Goal: Information Seeking & Learning: Learn about a topic

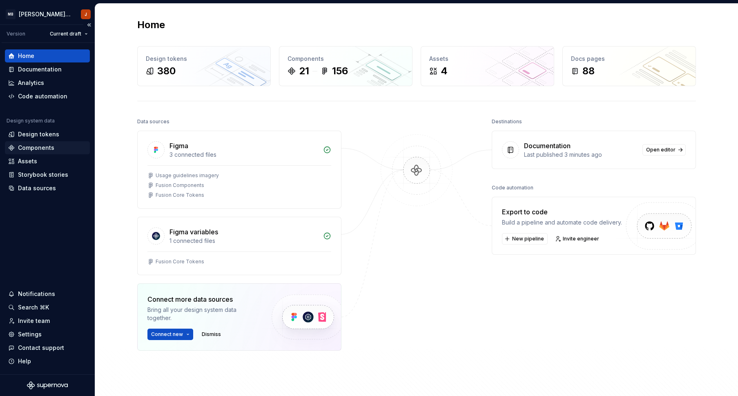
click at [48, 151] on div "Components" at bounding box center [36, 148] width 36 height 8
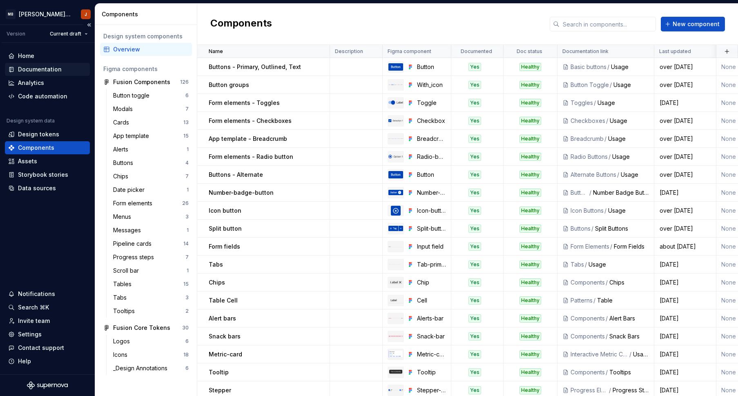
click at [47, 70] on div "Documentation" at bounding box center [40, 69] width 44 height 8
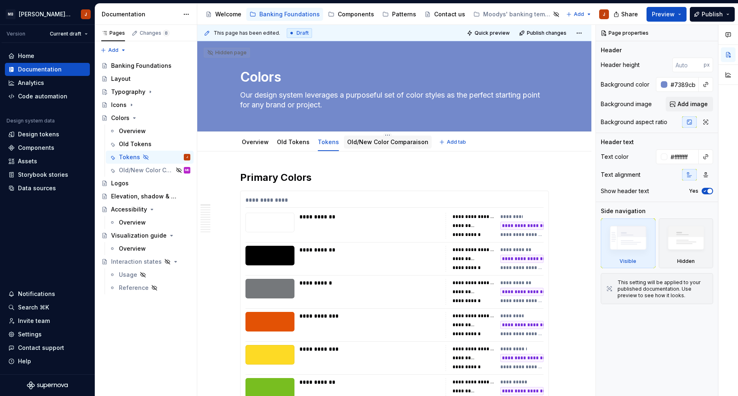
click at [383, 143] on link "Old/New Color Comparaison" at bounding box center [387, 141] width 81 height 7
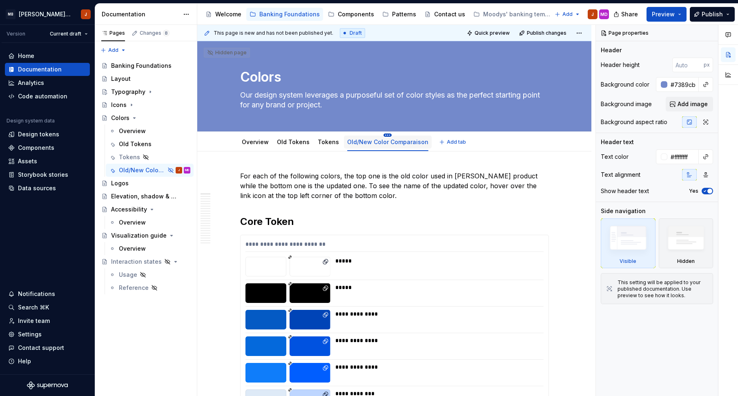
click at [380, 134] on html "MB [PERSON_NAME] Banking Fusion Design System J Version Current draft Home Docu…" at bounding box center [369, 198] width 738 height 396
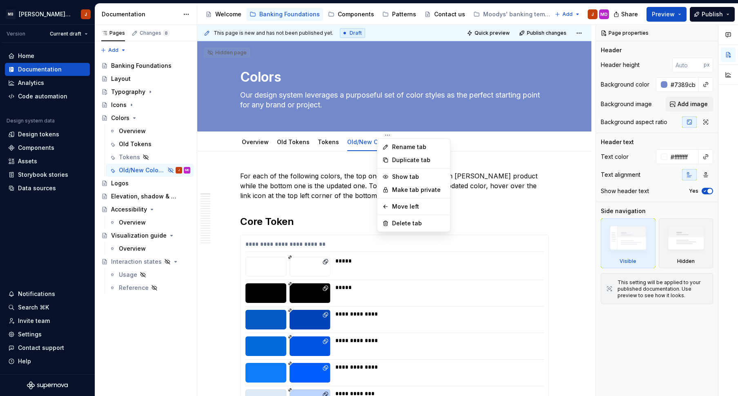
click at [293, 144] on html "MB [PERSON_NAME] Banking Fusion Design System J Version Current draft Home Docu…" at bounding box center [369, 198] width 738 height 396
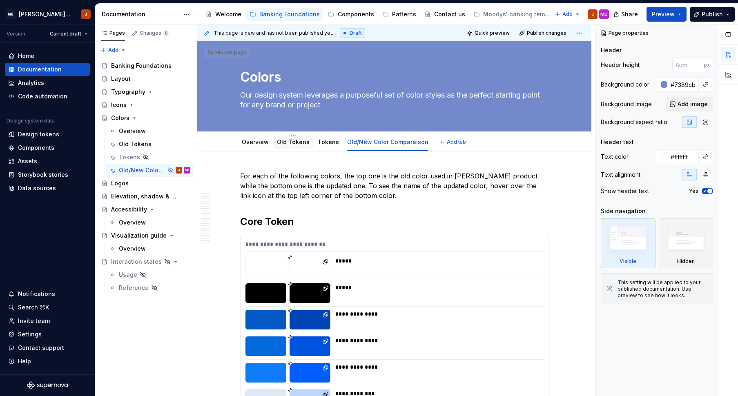
click at [287, 142] on link "Old Tokens" at bounding box center [293, 141] width 33 height 7
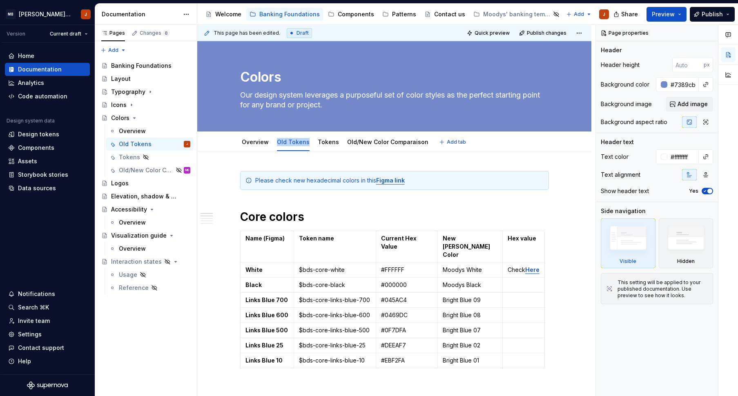
click at [283, 142] on link "Old Tokens" at bounding box center [293, 141] width 33 height 7
click at [291, 143] on link "Old Tokens" at bounding box center [293, 141] width 33 height 7
click at [293, 134] on html "MB [PERSON_NAME] Banking Fusion Design System J Version Current draft Home Docu…" at bounding box center [369, 198] width 738 height 396
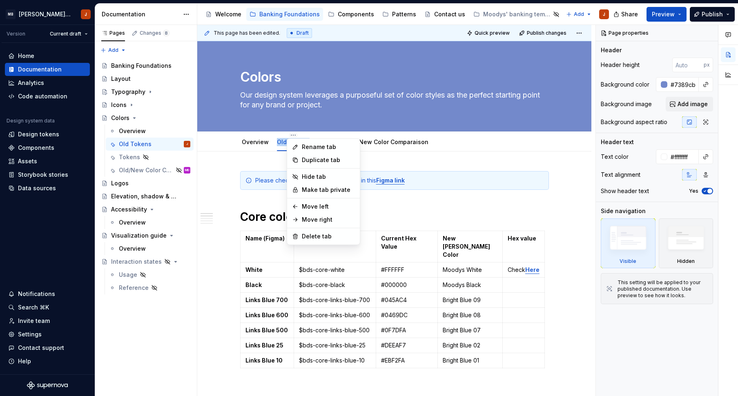
type textarea "*"
click at [315, 146] on div "Rename tab" at bounding box center [328, 147] width 53 height 8
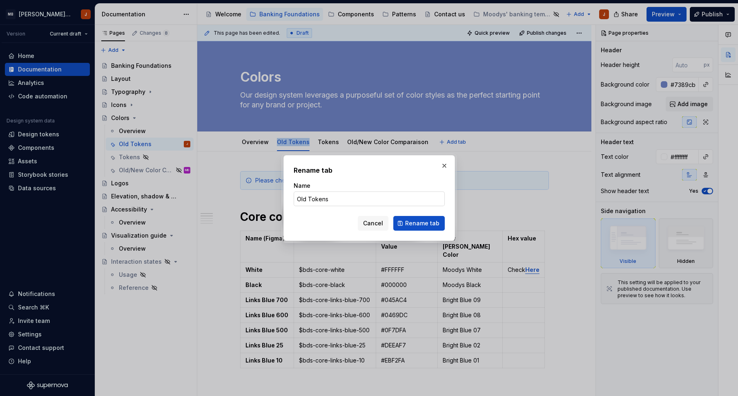
click at [298, 200] on input "Old Tokens" at bounding box center [368, 198] width 151 height 15
type input "2023 Old Tokens"
click at [423, 225] on span "Rename tab" at bounding box center [422, 223] width 34 height 8
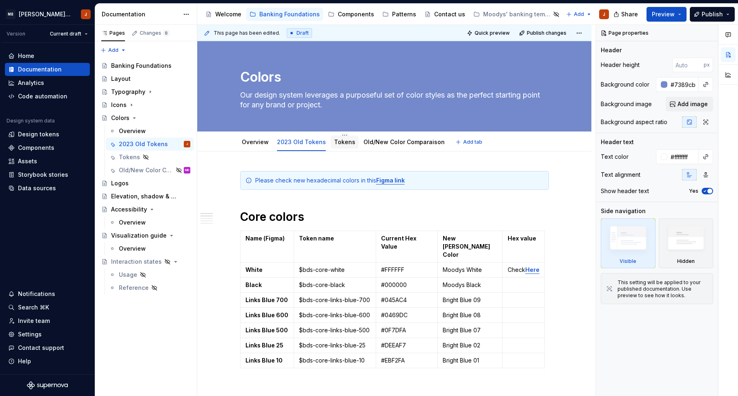
click at [342, 142] on link "Tokens" at bounding box center [344, 141] width 21 height 7
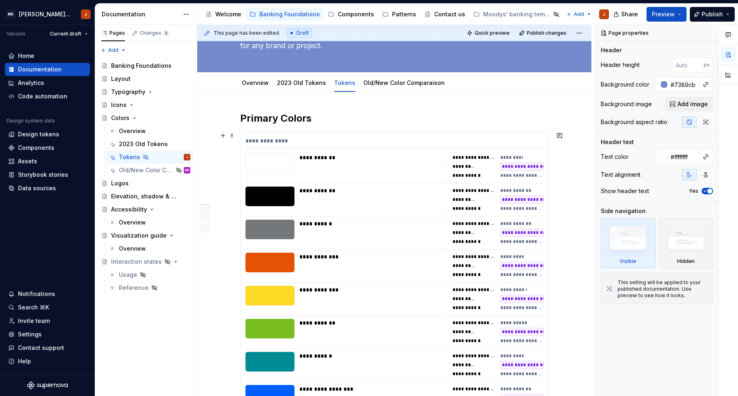
scroll to position [87, 0]
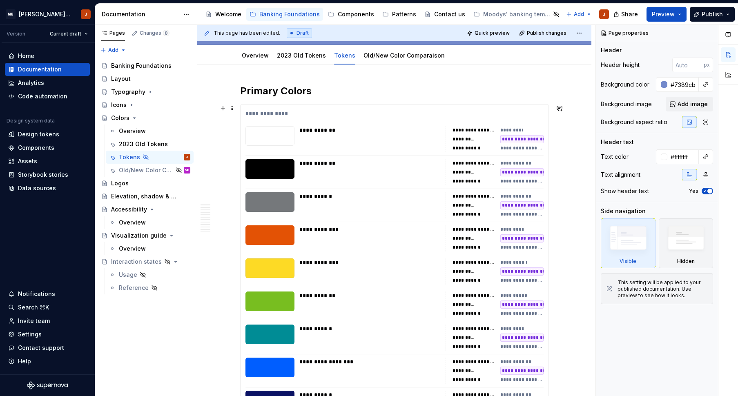
click at [328, 240] on div "**********" at bounding box center [369, 238] width 141 height 26
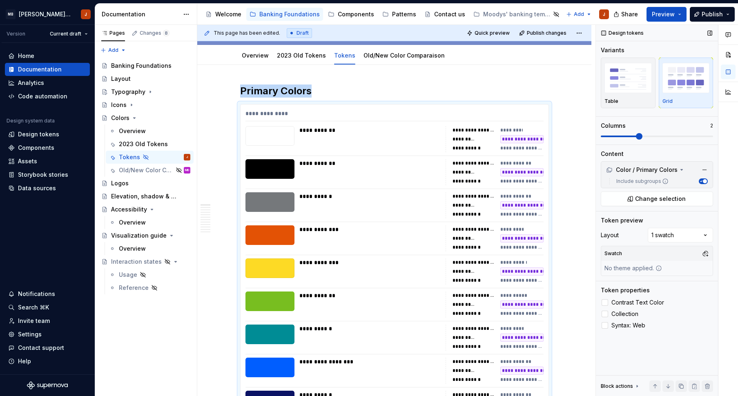
scroll to position [166, 0]
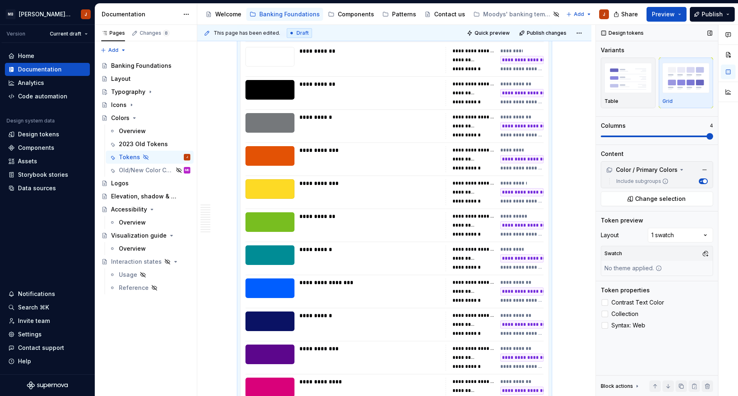
click at [713, 136] on span at bounding box center [709, 136] width 7 height 7
click at [702, 233] on div "Comments Open comments No comments yet Select ‘Comment’ from the block context …" at bounding box center [667, 210] width 142 height 371
click at [705, 215] on div "Comments Open comments No comments yet Select ‘Comment’ from the block context …" at bounding box center [667, 210] width 142 height 371
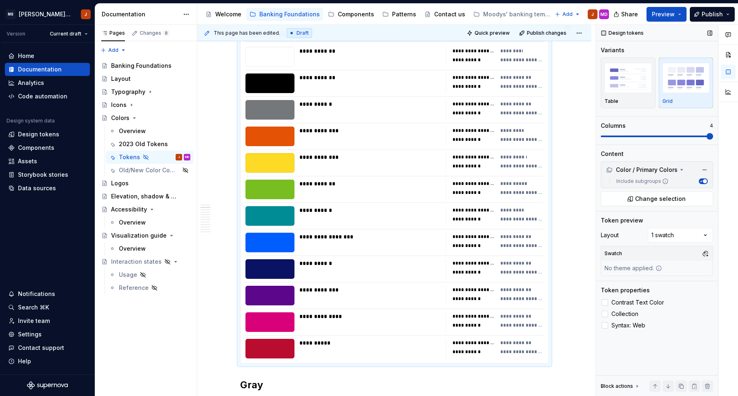
click at [713, 140] on span at bounding box center [709, 136] width 7 height 7
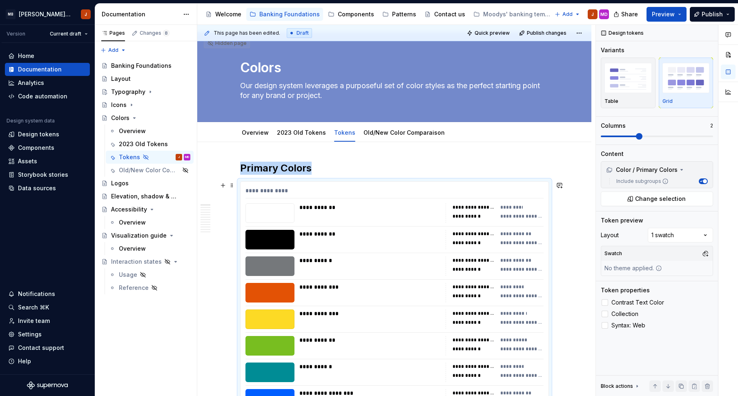
scroll to position [0, 0]
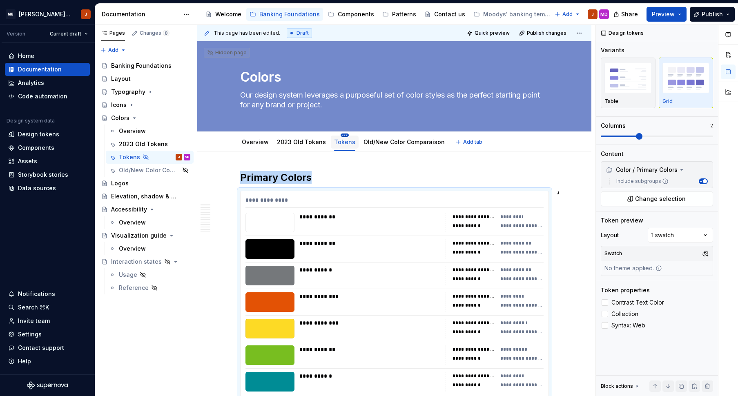
click at [340, 136] on html "MB [PERSON_NAME] Banking Fusion Design System J Version Current draft Home Docu…" at bounding box center [369, 198] width 738 height 396
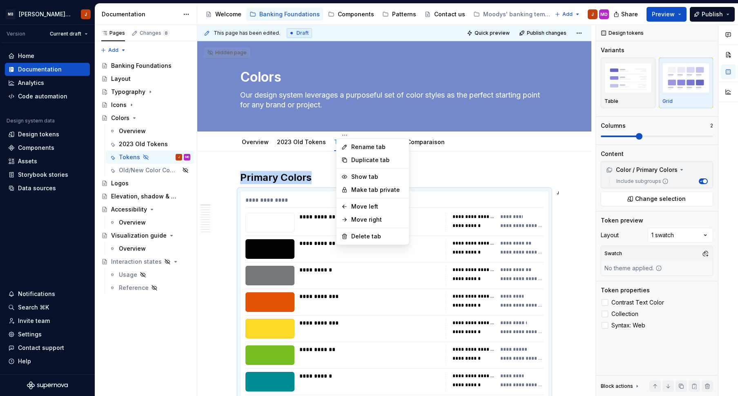
type textarea "*"
click at [349, 147] on div "Rename tab" at bounding box center [372, 146] width 69 height 13
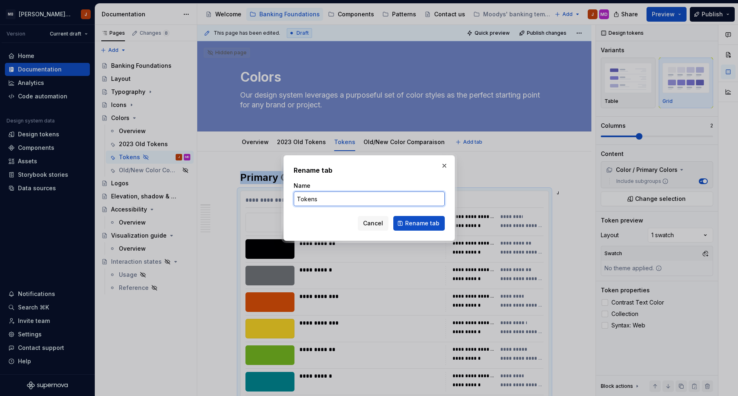
click at [297, 199] on input "Tokens" at bounding box center [368, 198] width 151 height 15
type input "2025 Tokens"
click at [416, 225] on span "Rename tab" at bounding box center [422, 223] width 34 height 8
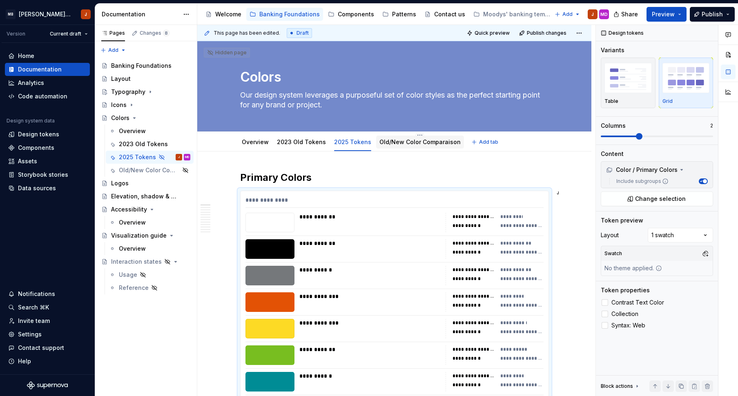
click at [413, 146] on div "Old/New Color Comparaison" at bounding box center [419, 142] width 81 height 10
click at [413, 142] on link "Old/New Color Comparaison" at bounding box center [419, 141] width 81 height 7
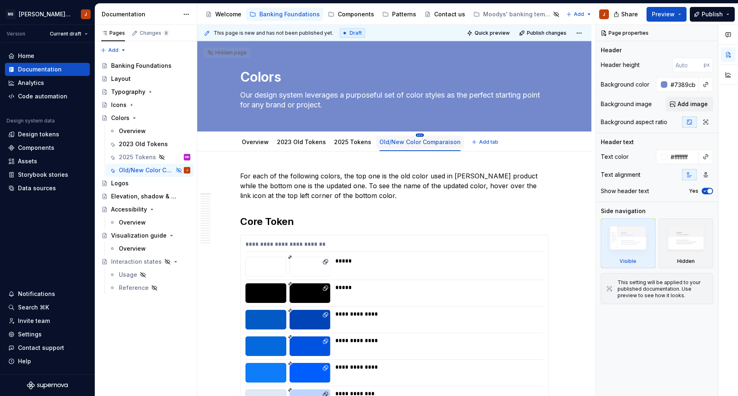
click at [411, 134] on html "MB [PERSON_NAME] Banking Fusion Design System J Version Current draft Home Docu…" at bounding box center [369, 198] width 738 height 396
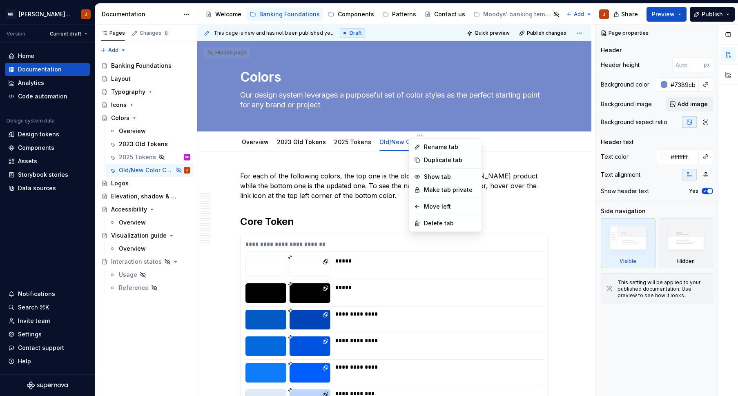
click at [491, 33] on html "MB [PERSON_NAME] Banking Fusion Design System J Version Current draft Home Docu…" at bounding box center [369, 198] width 738 height 396
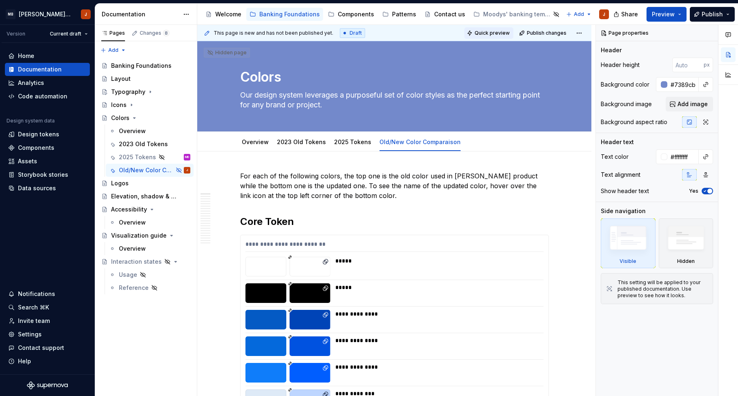
click at [487, 32] on span "Quick preview" at bounding box center [491, 33] width 35 height 7
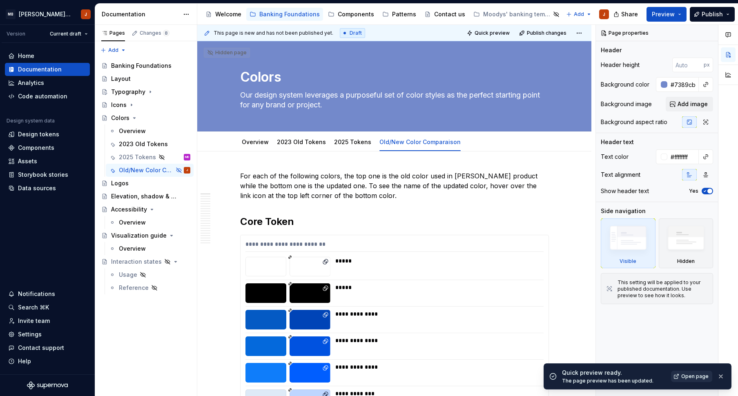
click at [695, 376] on span "Open page" at bounding box center [694, 376] width 27 height 7
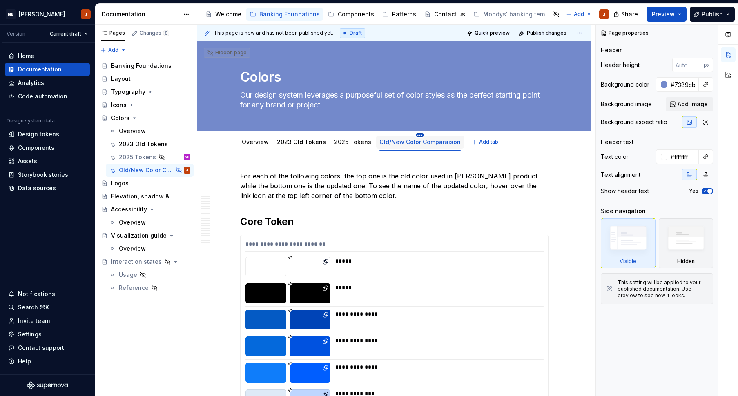
click at [415, 135] on html "MB [PERSON_NAME] Banking Fusion Design System J Version Current draft Home Docu…" at bounding box center [369, 198] width 738 height 396
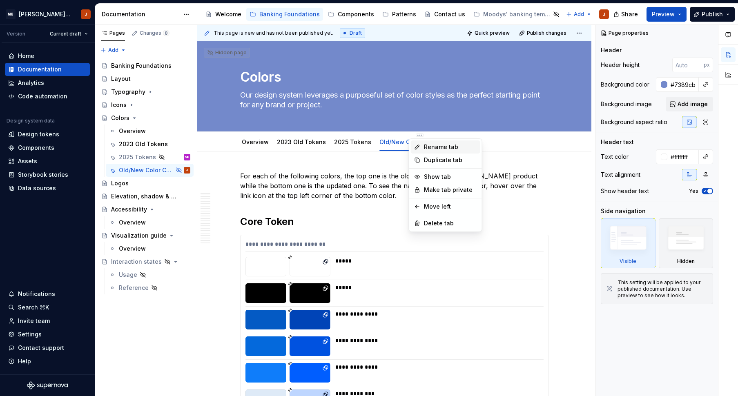
type textarea "*"
click at [430, 151] on div "Rename tab" at bounding box center [450, 147] width 53 height 8
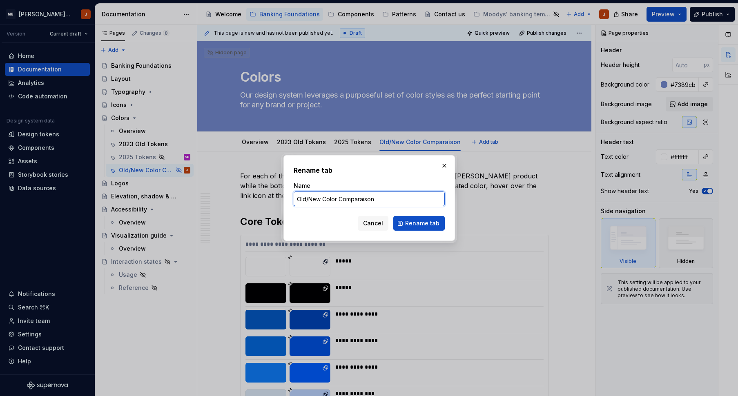
drag, startPoint x: 305, startPoint y: 198, endPoint x: 289, endPoint y: 198, distance: 15.9
click at [289, 198] on div "Rename tab Name Old/New Color Comparaison Cancel Rename tab" at bounding box center [368, 198] width 171 height 86
click at [316, 200] on input "2023/New Color Comparaison" at bounding box center [368, 198] width 151 height 15
type input "2023/2025 Color Comparaison"
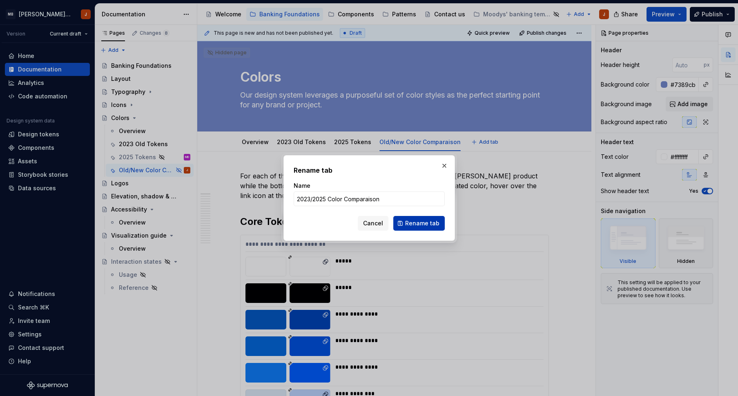
click at [420, 225] on span "Rename tab" at bounding box center [422, 223] width 34 height 8
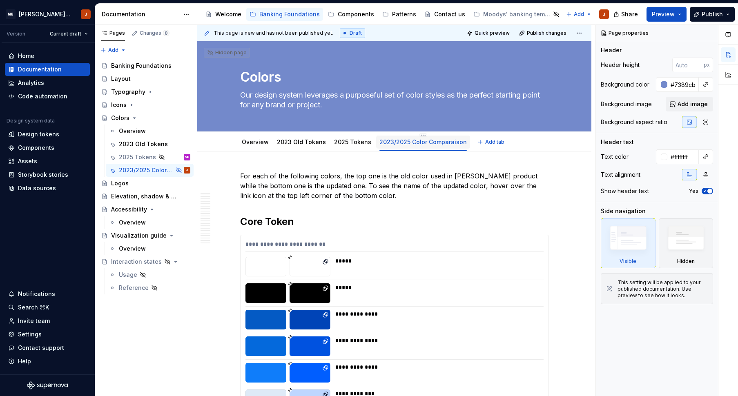
click at [401, 144] on link "2023/2025 Color Comparaison" at bounding box center [422, 141] width 87 height 7
click at [352, 143] on link "2025 Tokens" at bounding box center [352, 141] width 37 height 7
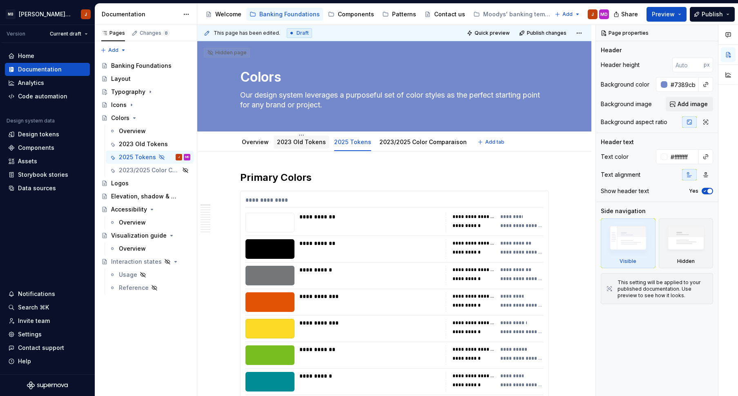
click at [310, 144] on link "2023 Old Tokens" at bounding box center [301, 141] width 49 height 7
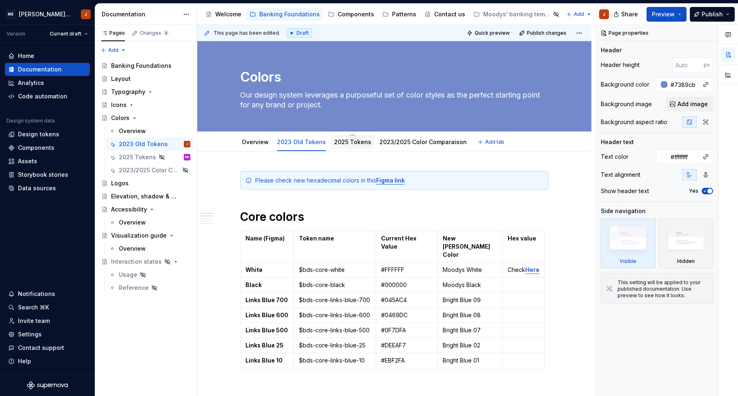
click at [352, 142] on link "2025 Tokens" at bounding box center [352, 141] width 37 height 7
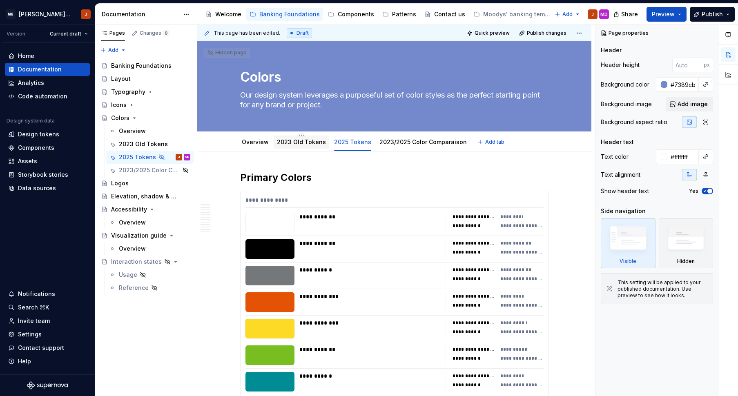
click at [290, 145] on link "2023 Old Tokens" at bounding box center [301, 141] width 49 height 7
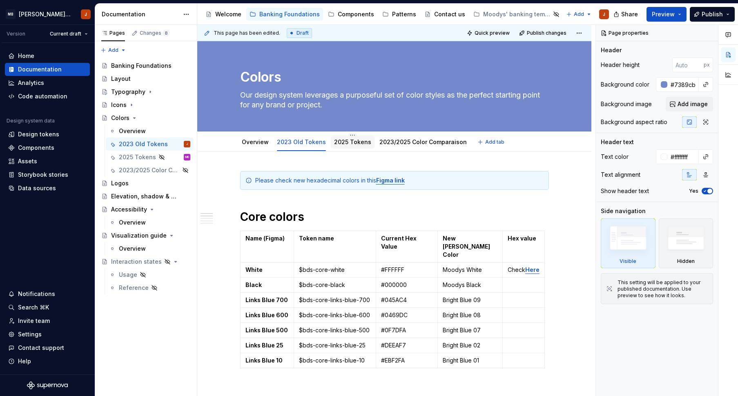
click at [335, 140] on link "2025 Tokens" at bounding box center [352, 141] width 37 height 7
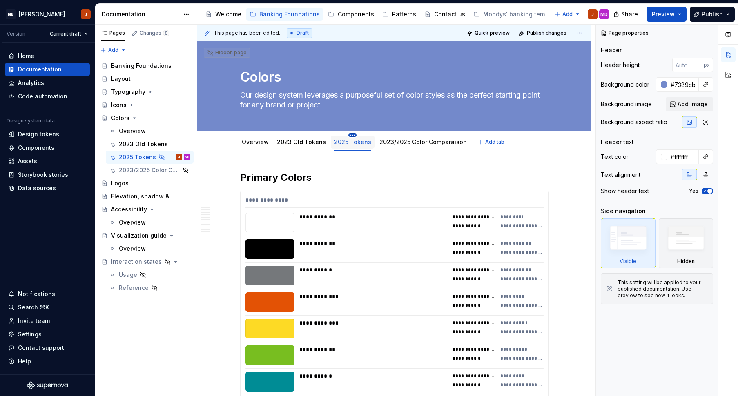
click at [348, 136] on html "MB [PERSON_NAME] Banking Fusion Design System J Version Current draft Home Docu…" at bounding box center [369, 198] width 738 height 396
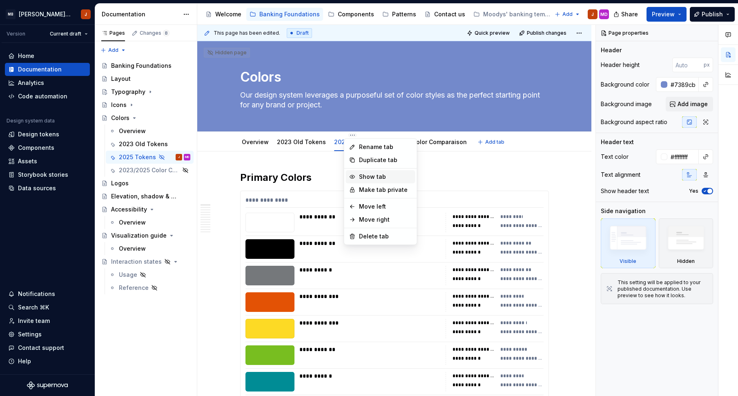
click at [373, 174] on div "Show tab" at bounding box center [385, 177] width 53 height 8
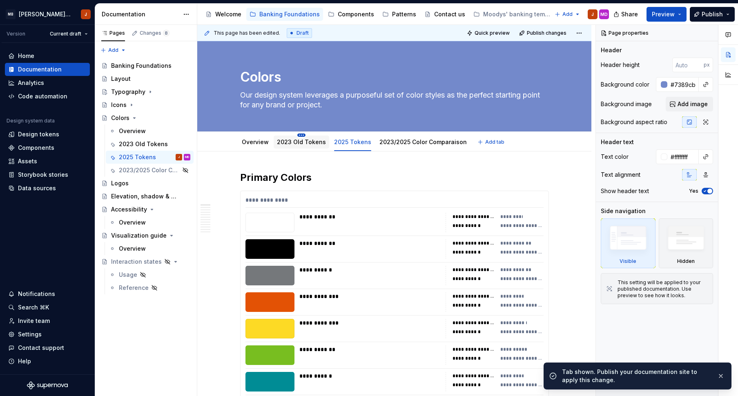
click at [300, 135] on html "MB [PERSON_NAME] Banking Fusion Design System J Version Current draft Home Docu…" at bounding box center [369, 198] width 738 height 396
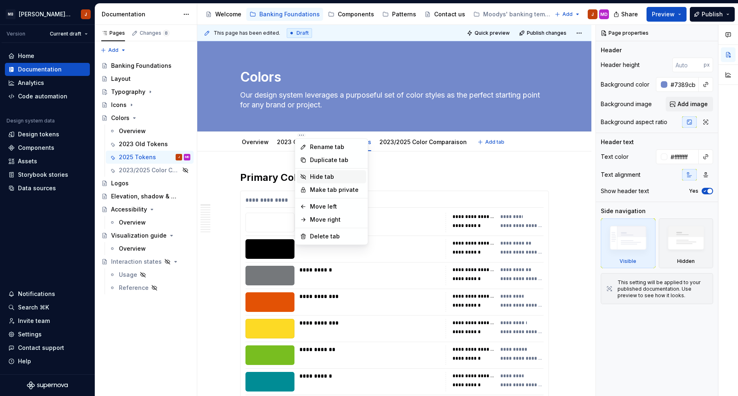
click at [319, 178] on div "Hide tab" at bounding box center [336, 177] width 53 height 8
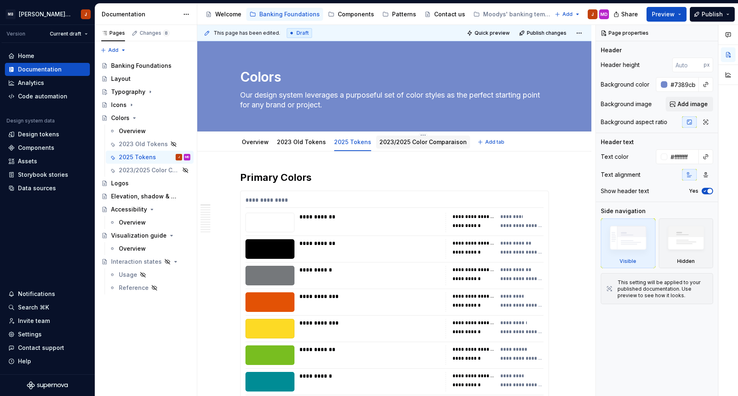
click at [416, 137] on div "2023/2025 Color Comparaison" at bounding box center [422, 142] width 87 height 10
click at [416, 135] on html "MB [PERSON_NAME] Banking Fusion Design System J Version Current draft Home Docu…" at bounding box center [369, 198] width 738 height 396
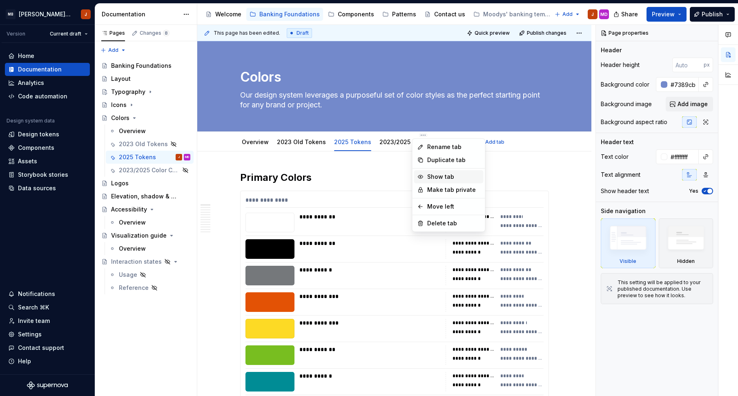
click at [443, 178] on div "Show tab" at bounding box center [453, 177] width 53 height 8
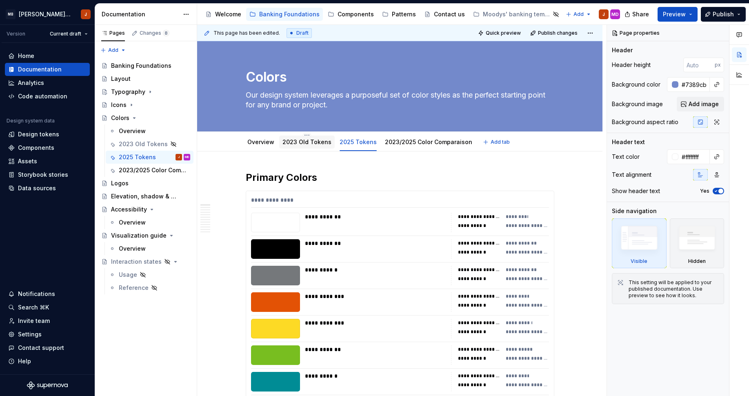
click at [295, 145] on link "2023 Old Tokens" at bounding box center [306, 141] width 49 height 7
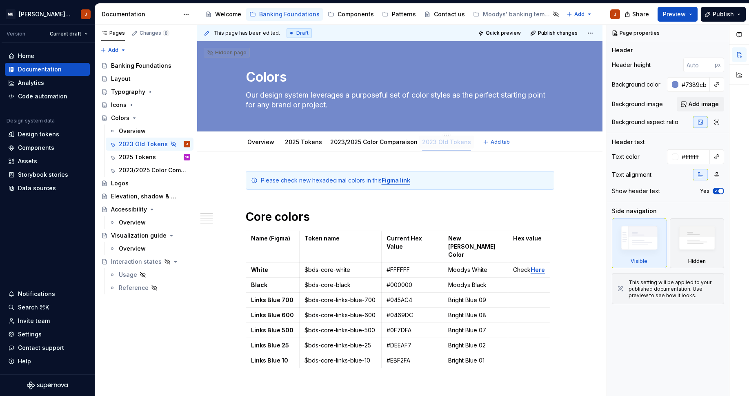
drag, startPoint x: 289, startPoint y: 143, endPoint x: 459, endPoint y: 140, distance: 170.3
click at [311, 142] on link "2025 Tokens" at bounding box center [300, 141] width 37 height 7
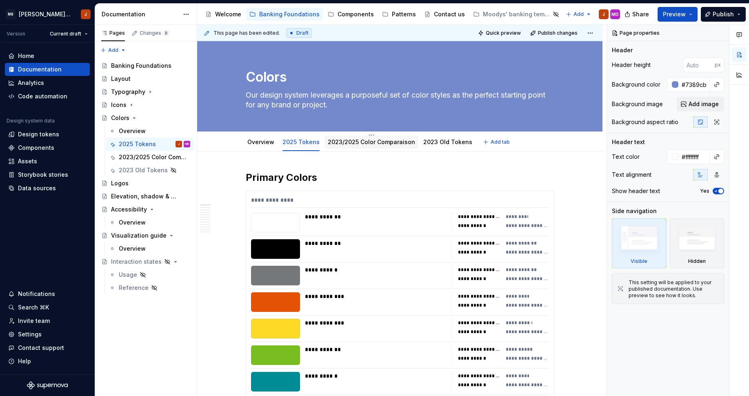
click at [351, 140] on link "2023/2025 Color Comparaison" at bounding box center [371, 141] width 87 height 7
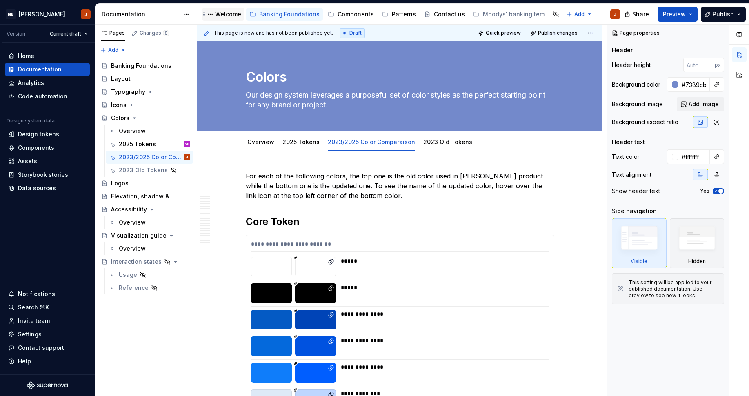
click at [230, 17] on div "Welcome" at bounding box center [228, 14] width 26 height 8
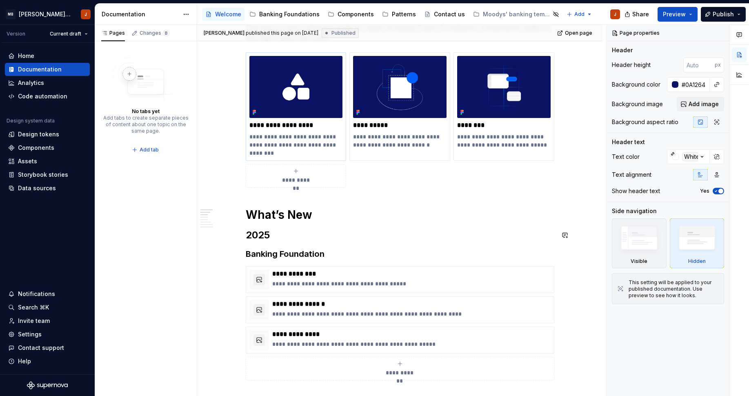
scroll to position [285, 0]
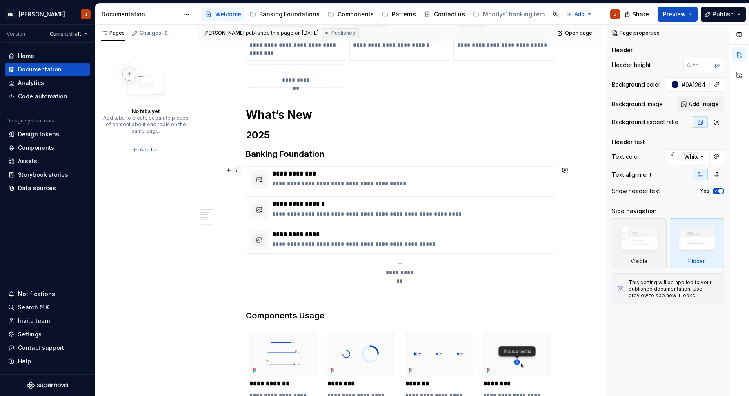
click at [235, 168] on span at bounding box center [237, 170] width 7 height 11
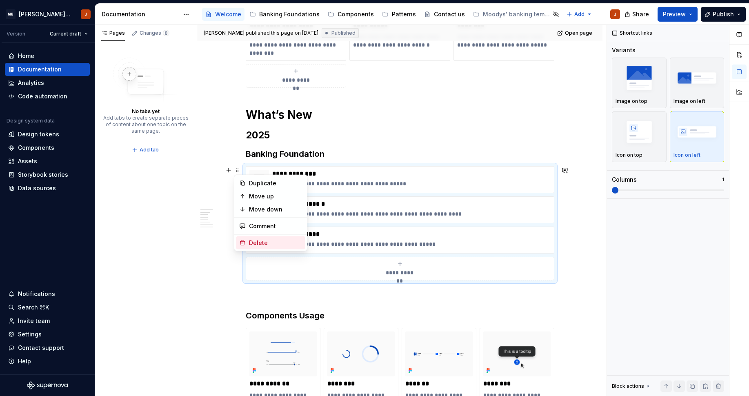
click at [251, 242] on div "Delete" at bounding box center [275, 243] width 53 height 8
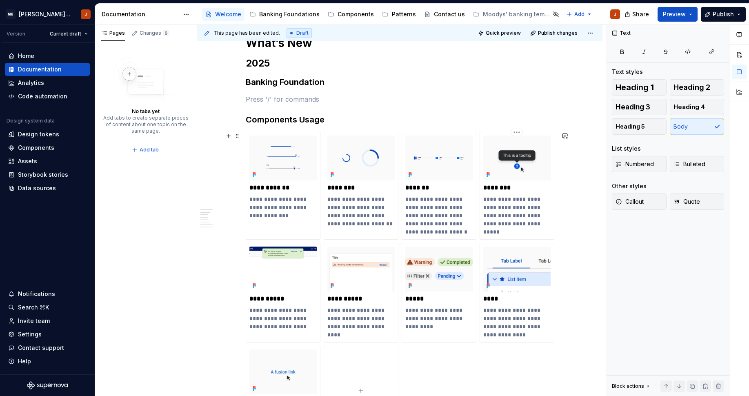
scroll to position [225, 0]
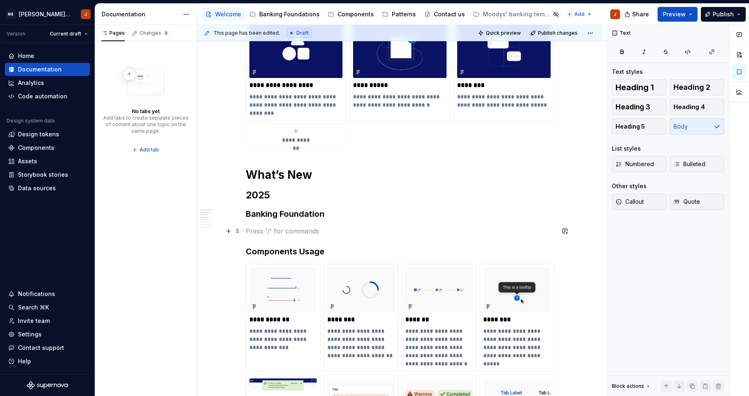
click at [287, 231] on p at bounding box center [400, 231] width 309 height 10
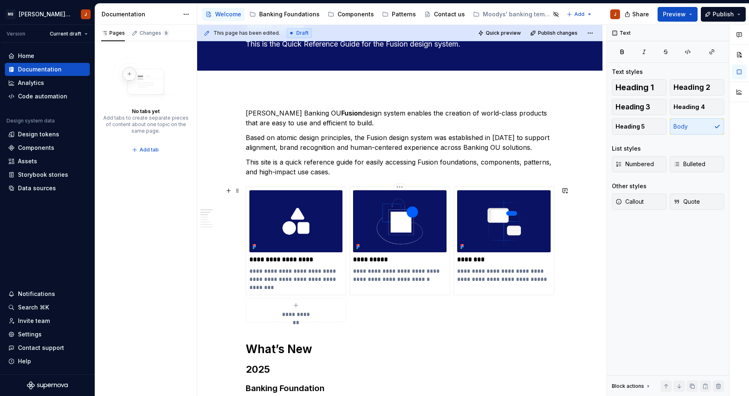
scroll to position [0, 0]
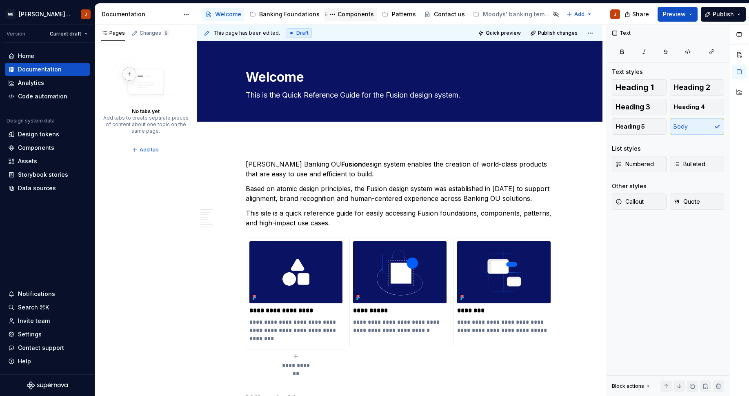
click at [351, 16] on div "Components" at bounding box center [356, 14] width 36 height 8
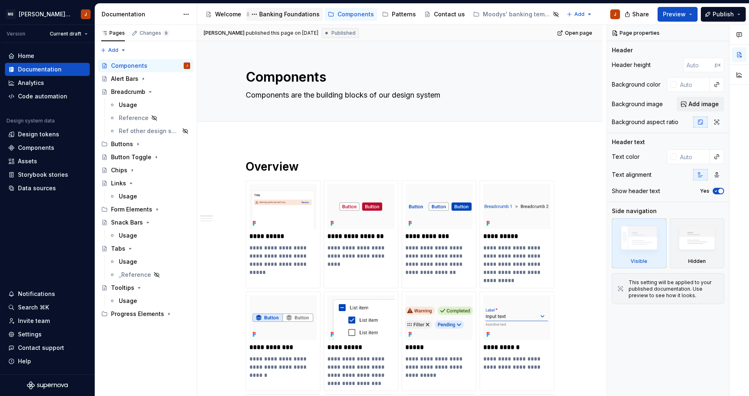
click at [297, 13] on div "Banking Foundations" at bounding box center [289, 14] width 60 height 8
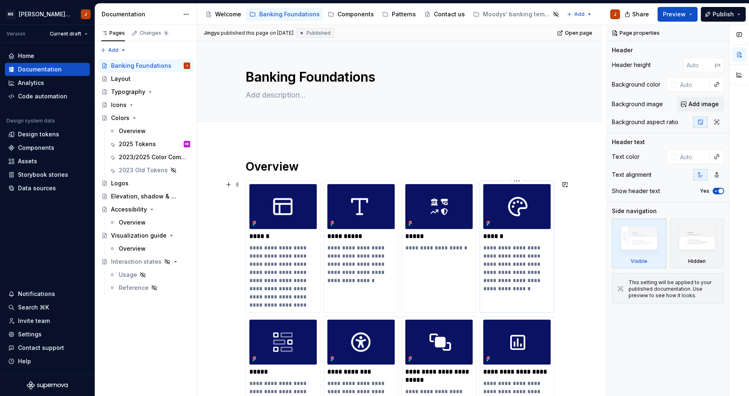
click at [489, 245] on p "**********" at bounding box center [516, 264] width 67 height 41
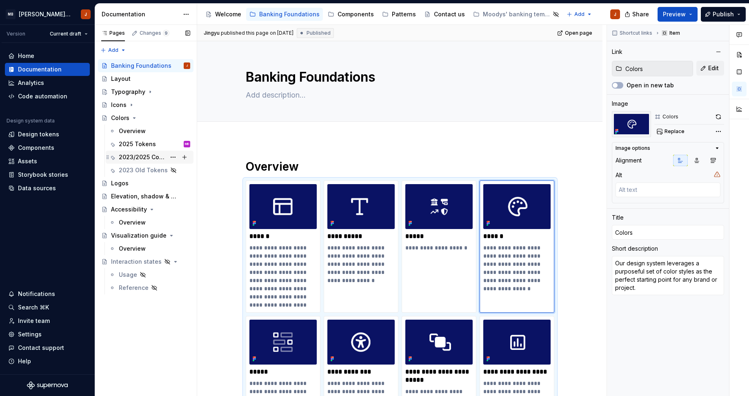
click at [131, 156] on div "2023/2025 Color Comparaison" at bounding box center [142, 157] width 47 height 8
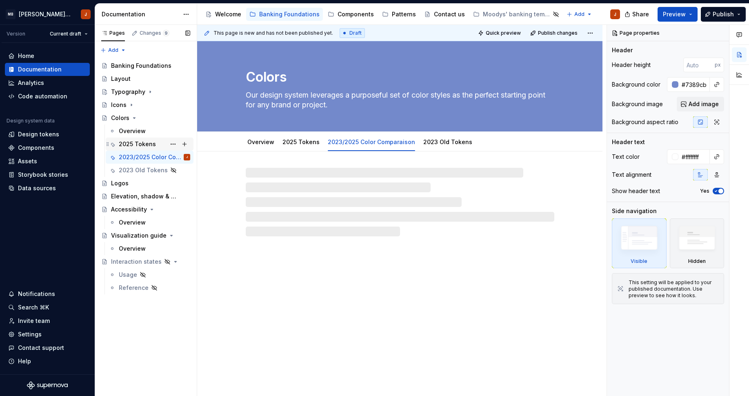
click at [132, 144] on div "2025 Tokens" at bounding box center [137, 144] width 37 height 8
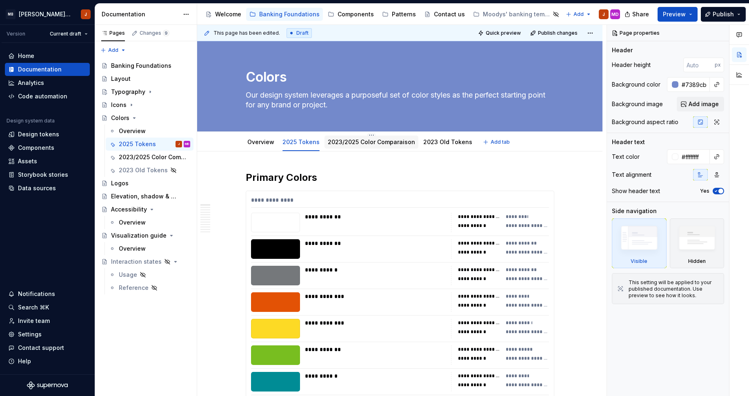
click at [385, 137] on div "2023/2025 Color Comparaison" at bounding box center [371, 142] width 87 height 10
click at [511, 31] on span "Quick preview" at bounding box center [503, 33] width 35 height 7
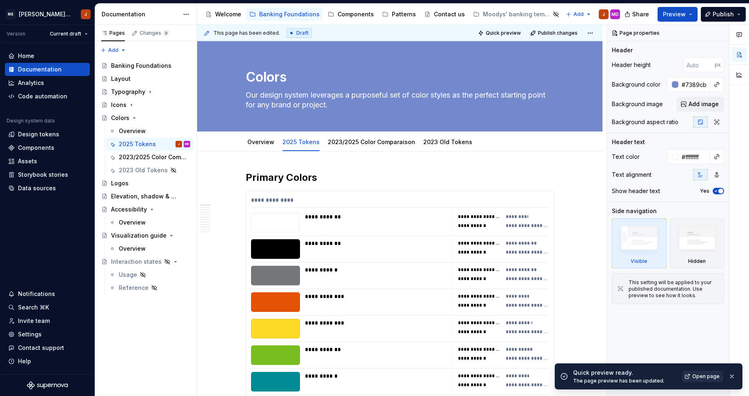
click at [699, 379] on span "Open page" at bounding box center [705, 376] width 27 height 7
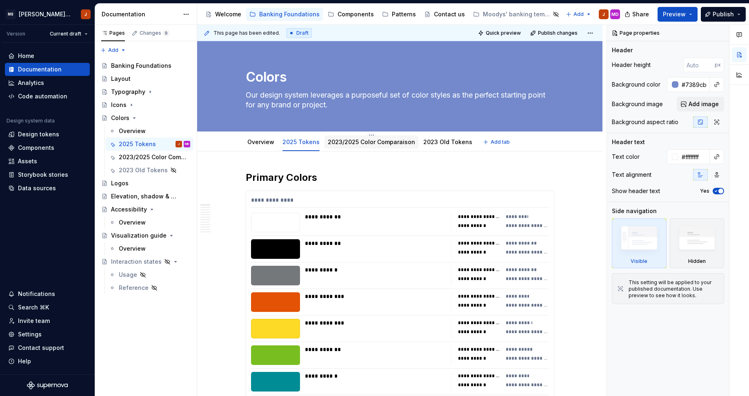
click at [393, 140] on link "2023/2025 Color Comparaison" at bounding box center [371, 141] width 87 height 7
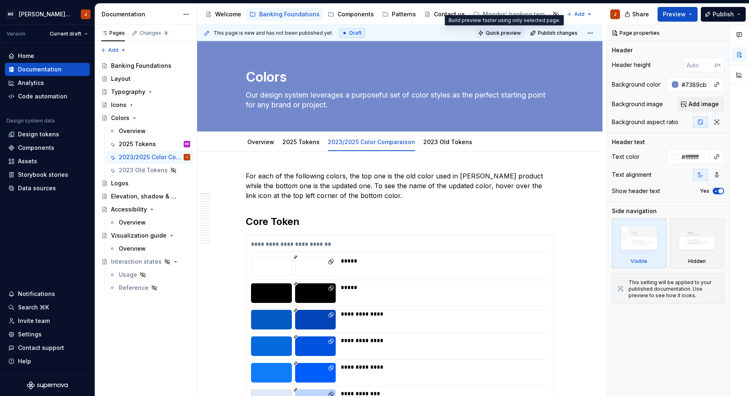
click at [500, 33] on span "Quick preview" at bounding box center [503, 33] width 35 height 7
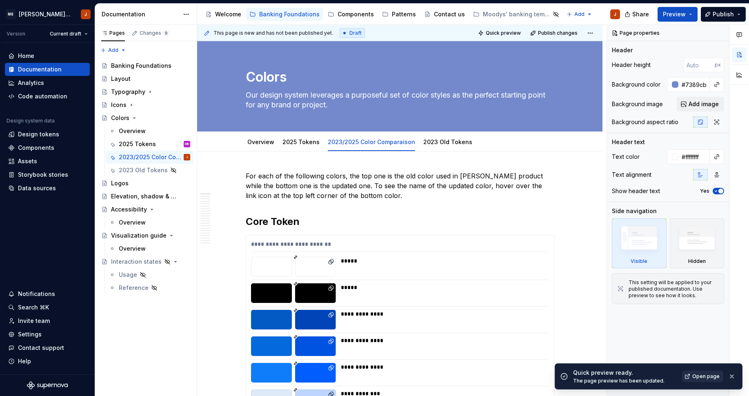
click at [692, 376] on link "Open page" at bounding box center [702, 376] width 41 height 11
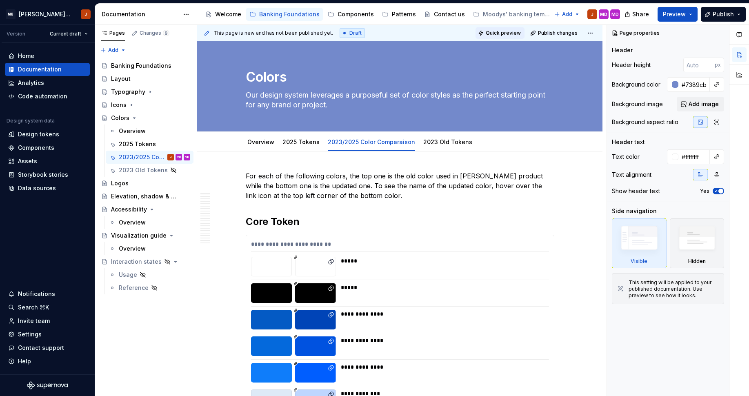
click at [513, 33] on span "Quick preview" at bounding box center [503, 33] width 35 height 7
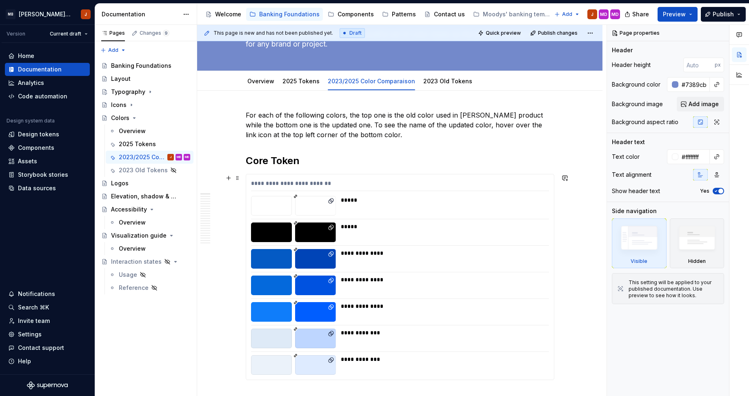
scroll to position [69, 0]
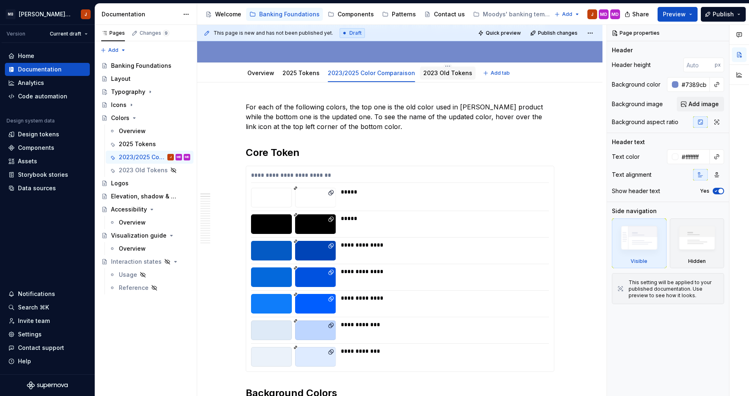
click at [430, 70] on link "2023 Old Tokens" at bounding box center [447, 72] width 49 height 7
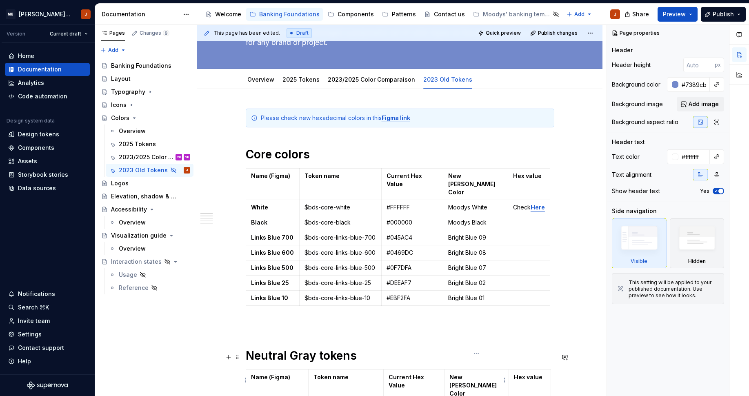
scroll to position [60, 0]
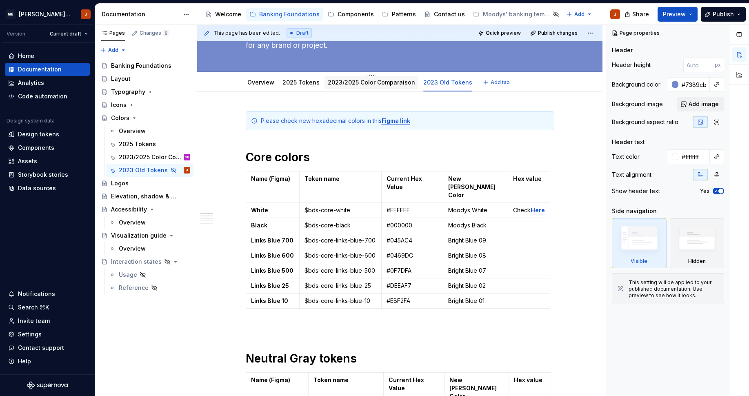
click at [349, 77] on div "2023/2025 Color Comparaison" at bounding box center [372, 82] width 94 height 13
click at [347, 82] on link "2023/2025 Color Comparaison" at bounding box center [371, 82] width 87 height 7
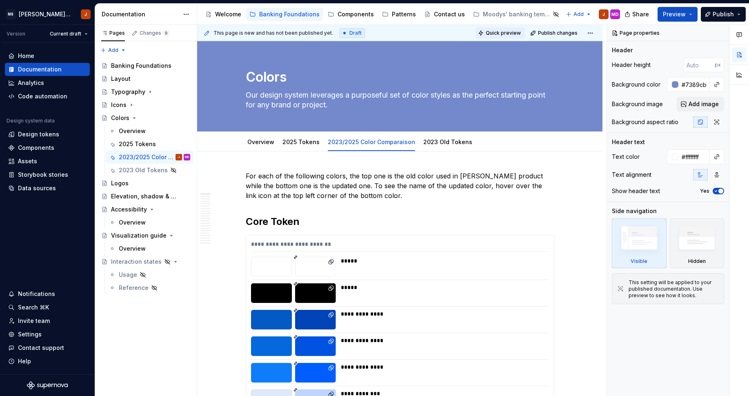
click at [510, 32] on span "Quick preview" at bounding box center [503, 33] width 35 height 7
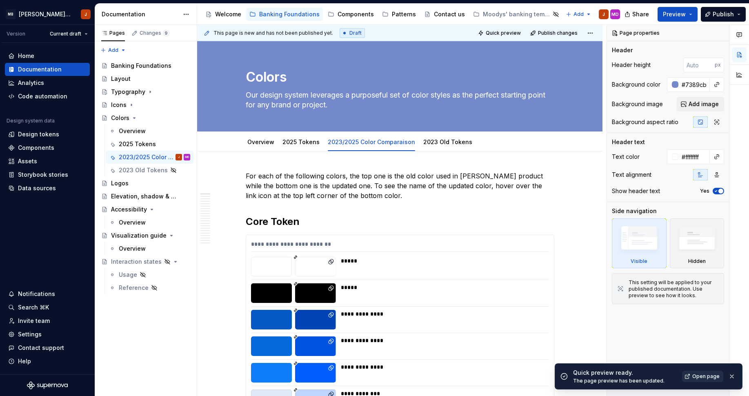
click at [710, 376] on span "Open page" at bounding box center [705, 376] width 27 height 7
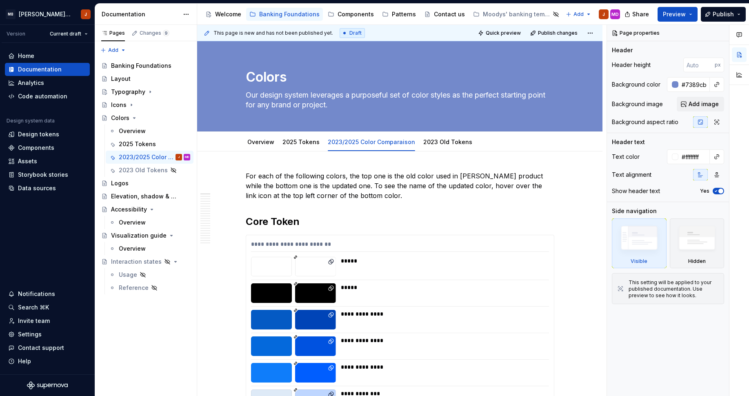
type textarea "*"
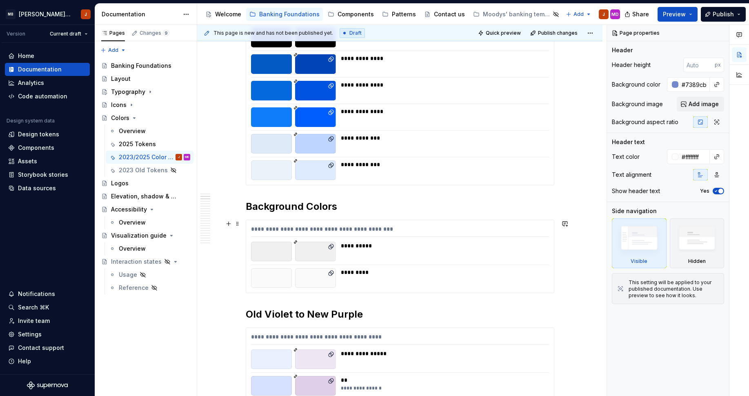
scroll to position [256, 0]
click at [253, 317] on h2 "Old Violet to New Purple" at bounding box center [400, 313] width 309 height 13
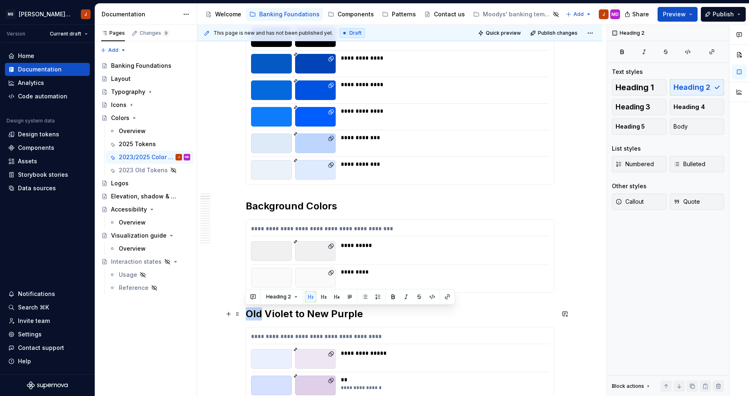
click at [253, 317] on h2 "Old Violet to New Purple" at bounding box center [400, 313] width 309 height 13
click at [322, 316] on h2 "2023 Violet to New Purple" at bounding box center [400, 313] width 309 height 13
click at [301, 316] on h2 "2023 Violet to 2025 Purple" at bounding box center [400, 313] width 309 height 13
click at [307, 316] on h2 "2023 Violet to 2025 Purple" at bounding box center [400, 313] width 309 height 13
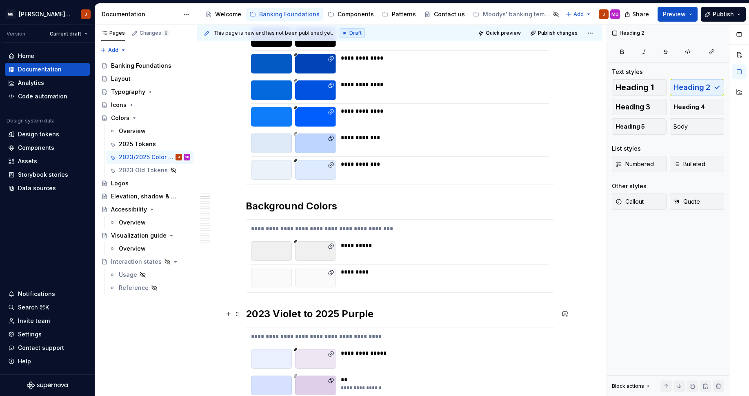
click at [307, 316] on h2 "2023 Violet to 2025 Purple" at bounding box center [400, 313] width 309 height 13
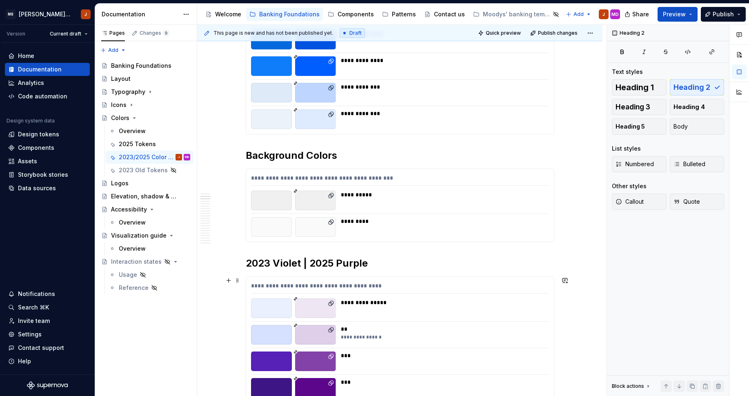
scroll to position [307, 0]
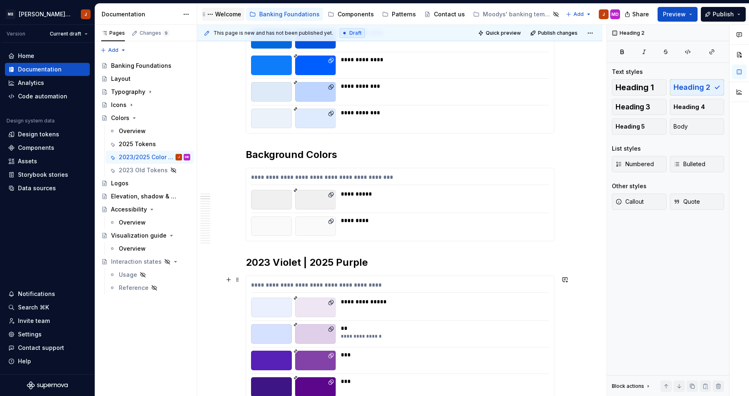
click at [222, 16] on div "Welcome" at bounding box center [228, 14] width 26 height 8
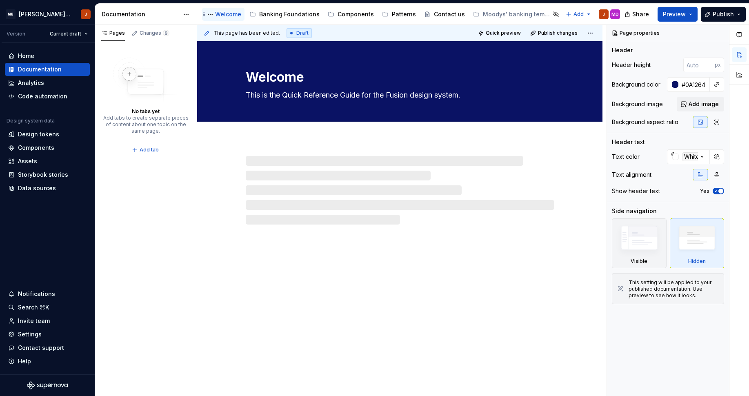
click at [222, 16] on div "Welcome" at bounding box center [228, 14] width 26 height 8
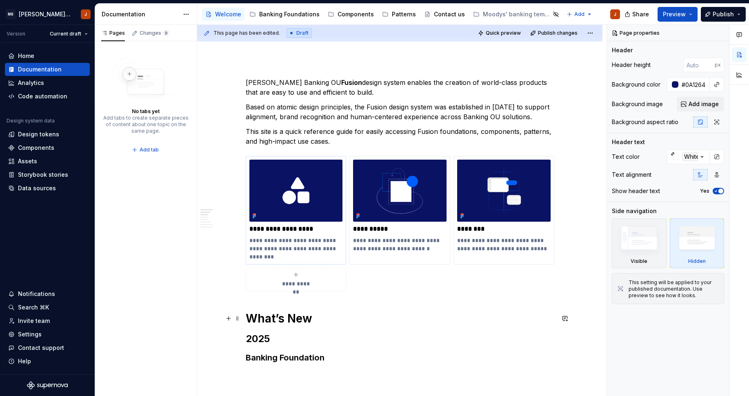
scroll to position [120, 0]
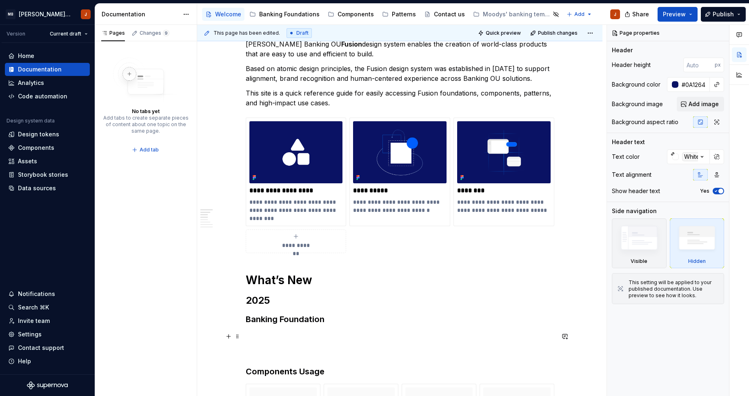
type textarea "*"
click at [281, 336] on p at bounding box center [400, 336] width 309 height 10
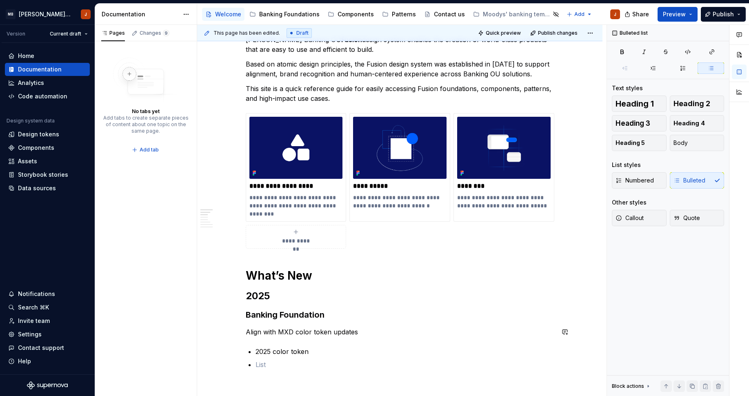
scroll to position [138, 0]
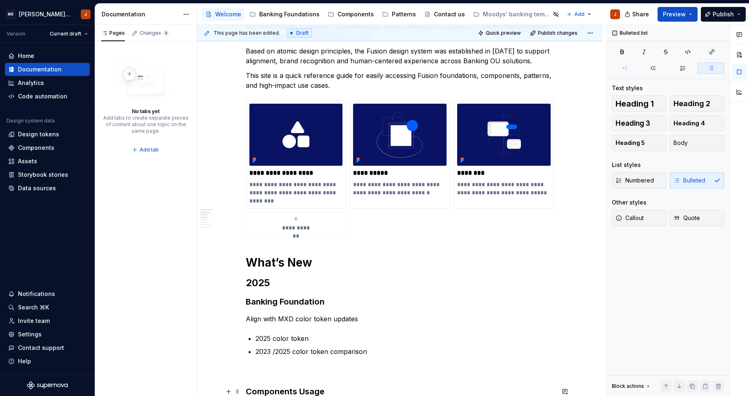
click at [343, 354] on p "2023 /2025 color token comparison" at bounding box center [405, 352] width 299 height 10
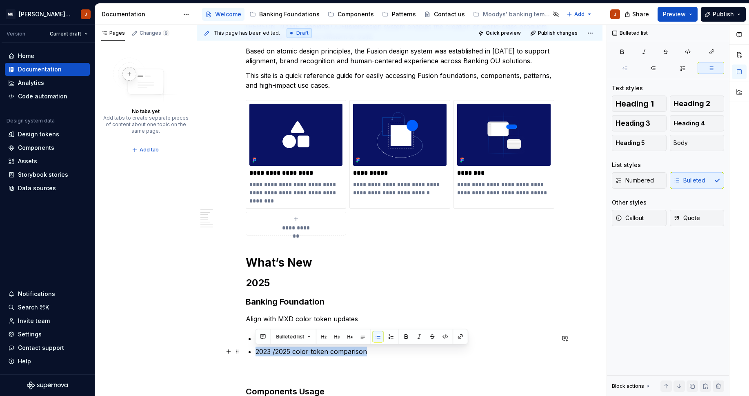
click at [276, 353] on p "2023 /2025 color token comparison" at bounding box center [405, 352] width 299 height 10
click at [282, 352] on p "2023 vs. 2025 color token comparison" at bounding box center [405, 352] width 299 height 10
click at [272, 351] on p "2023 vs 2025 color token comparison" at bounding box center [405, 352] width 299 height 10
click at [274, 352] on p "2023 banking vs 2025 color token comparison" at bounding box center [405, 352] width 299 height 10
click at [349, 351] on p "2023 Moodys banking vs 2025 color token comparison" at bounding box center [405, 352] width 299 height 10
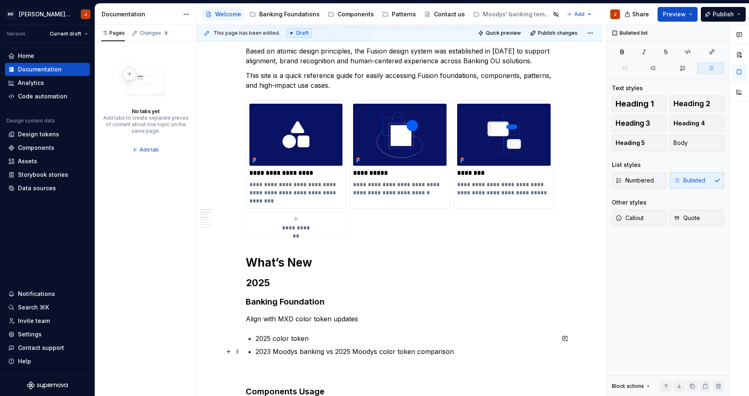
click at [425, 350] on p "2023 Moodys banking vs 2025 Moodys color token comparison" at bounding box center [405, 352] width 299 height 10
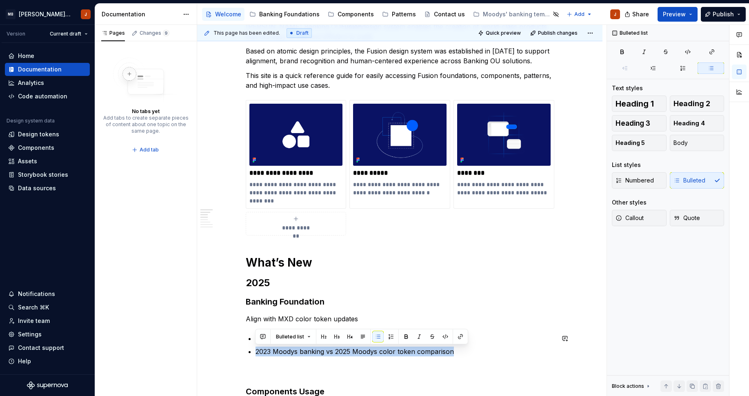
copy p "2023 Moodys banking vs 2025 Moodys color token comparison"
click at [425, 351] on p "2023 Moodys banking vs 2025 Moodys color token comparison" at bounding box center [405, 352] width 299 height 10
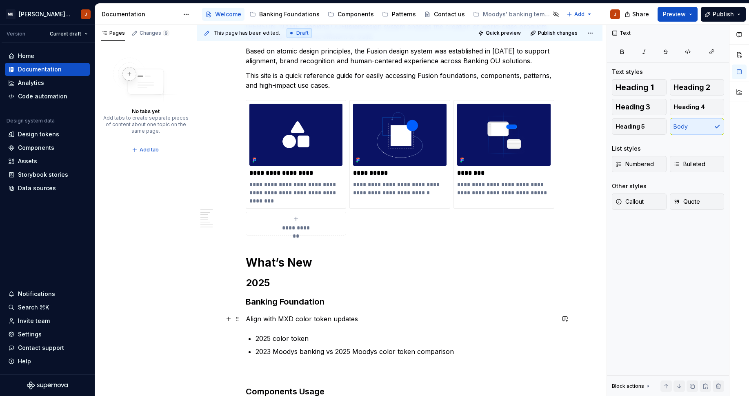
click at [277, 320] on p "Align with MXD color token updates" at bounding box center [400, 319] width 309 height 10
click at [294, 320] on p "Align with MXD color token updates" at bounding box center [400, 319] width 309 height 10
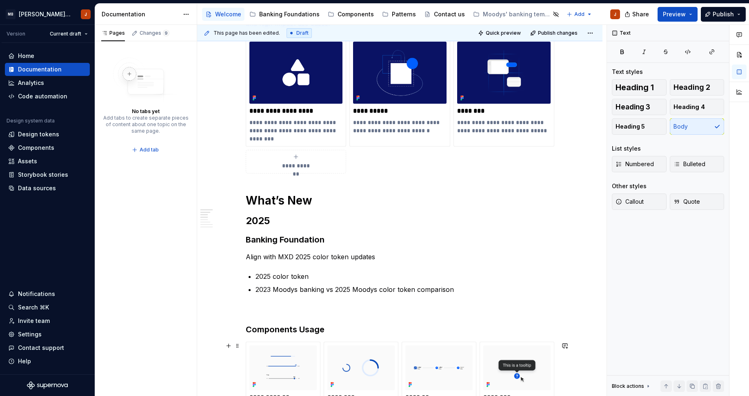
scroll to position [205, 0]
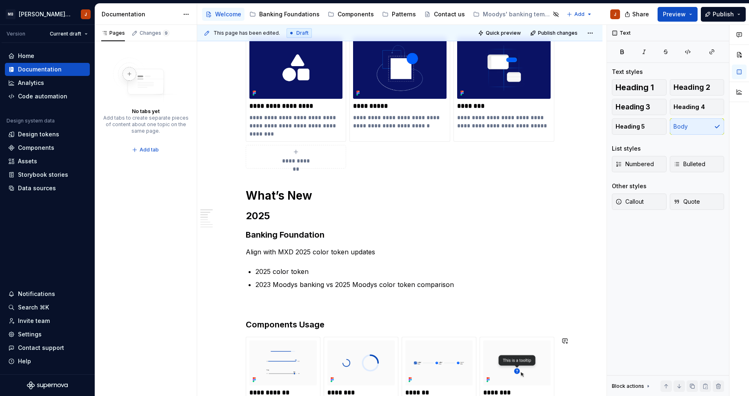
click at [372, 287] on p "2023 Moodys banking vs 2025 Moodys color token comparison" at bounding box center [405, 285] width 299 height 10
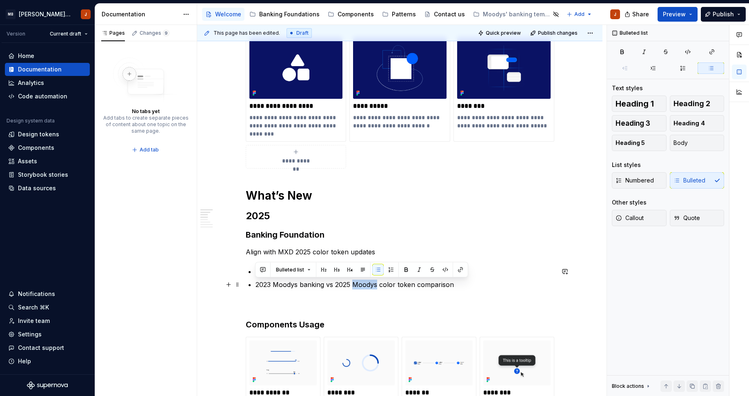
click at [372, 287] on p "2023 Moodys banking vs 2025 Moodys color token comparison" at bounding box center [405, 285] width 299 height 10
click at [463, 270] on button "button" at bounding box center [460, 269] width 11 height 11
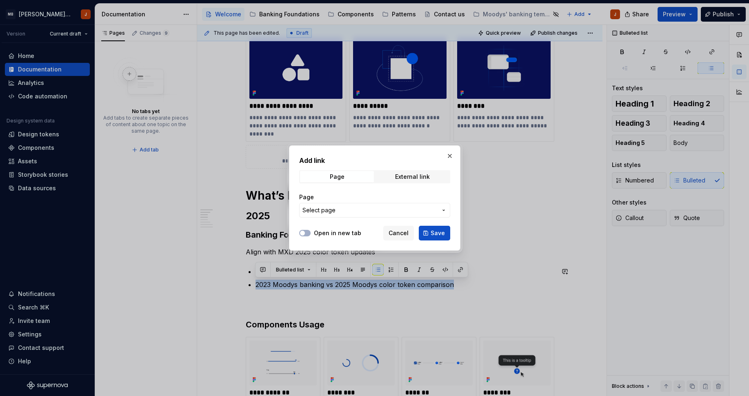
click at [414, 213] on span "Select page" at bounding box center [369, 210] width 135 height 8
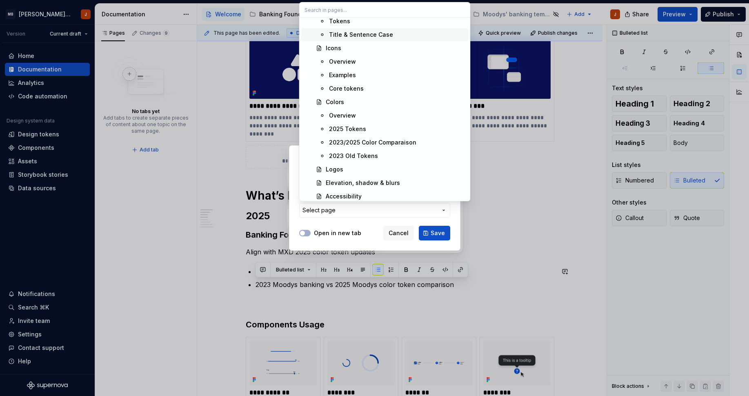
scroll to position [178, 0]
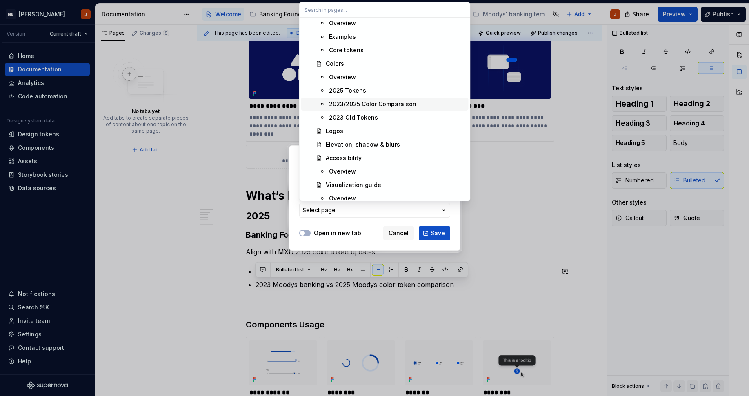
click at [373, 107] on div "2023/2025 Color Comparaison" at bounding box center [372, 104] width 87 height 8
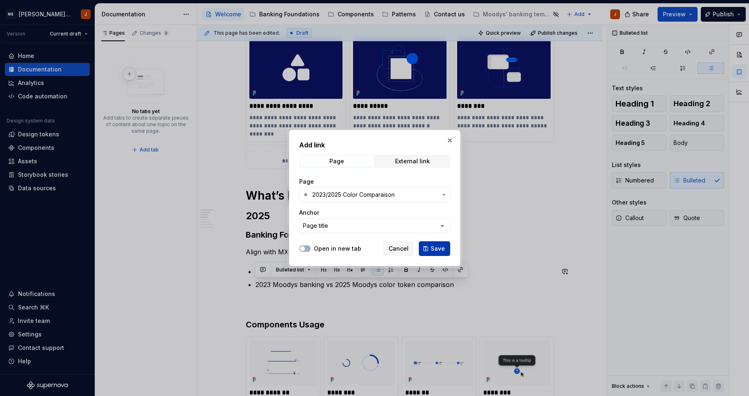
click at [438, 251] on span "Save" at bounding box center [438, 249] width 14 height 8
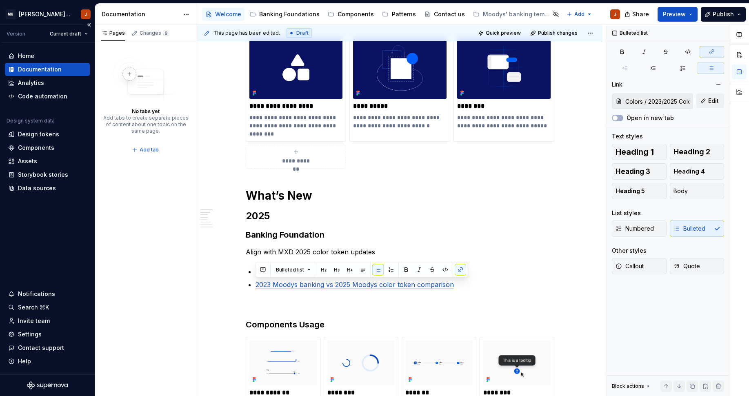
click at [58, 71] on div "Documentation" at bounding box center [40, 69] width 44 height 8
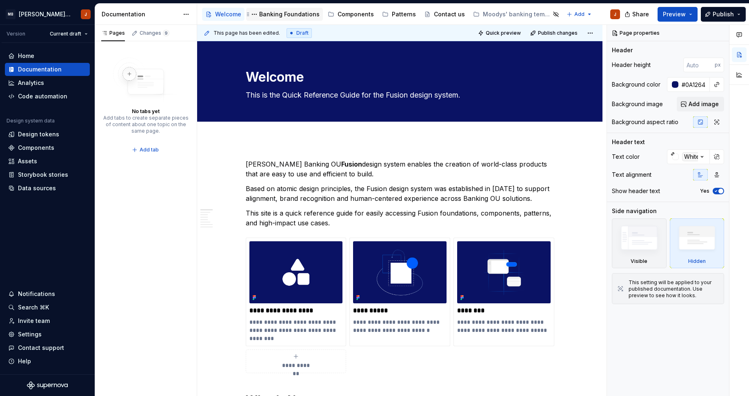
click at [276, 11] on div "Banking Foundations" at bounding box center [289, 14] width 60 height 8
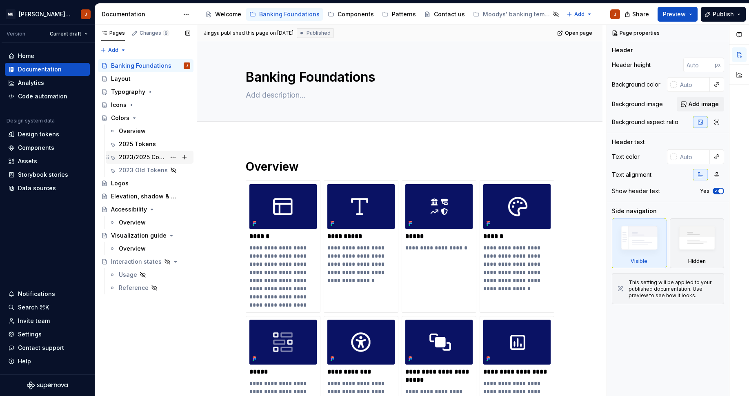
click at [153, 154] on div "2023/2025 Color Comparaison" at bounding box center [142, 157] width 47 height 8
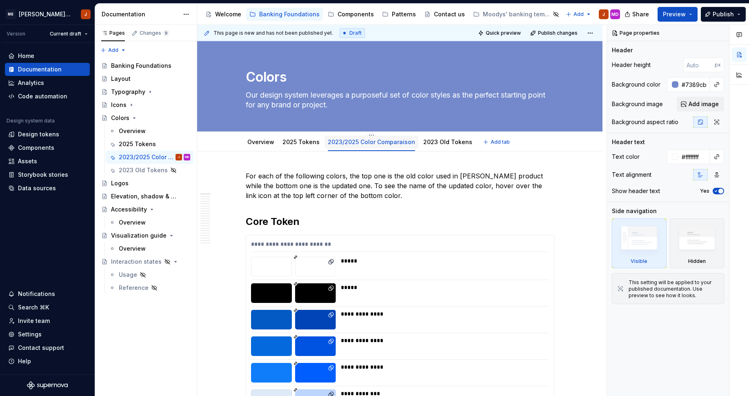
click at [366, 137] on div "2023/2025 Color Comparaison" at bounding box center [372, 142] width 94 height 13
click at [366, 136] on html "MB [PERSON_NAME] Banking Fusion Design System J Version Current draft Home Docu…" at bounding box center [374, 198] width 749 height 396
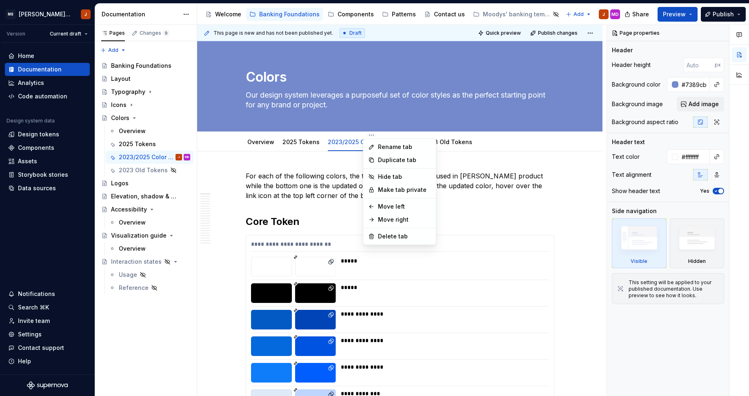
type textarea "*"
click at [379, 147] on div "Rename tab" at bounding box center [404, 147] width 53 height 8
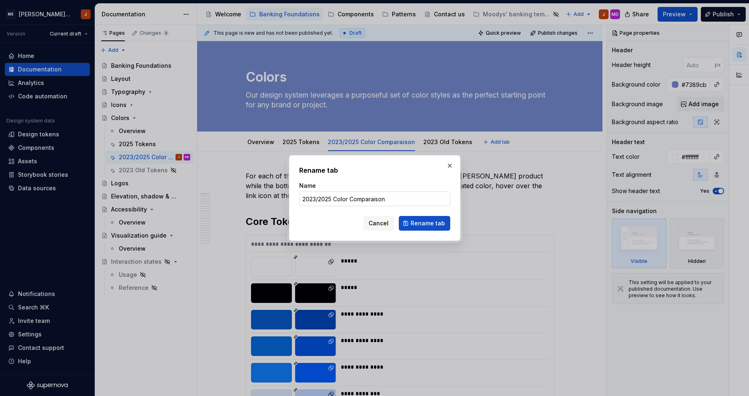
click at [375, 198] on input "2023/2025 Color Comparaison" at bounding box center [374, 198] width 151 height 15
type input "2023/2025 Color Comparison"
click at [375, 198] on input "2023/2025 Color Comparison" at bounding box center [374, 198] width 151 height 15
type textarea "*"
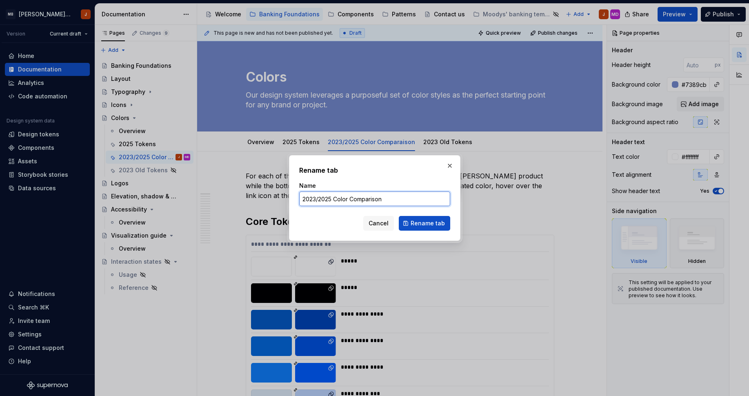
type input "2023/2025 Color Comparison"
click at [425, 225] on span "Rename tab" at bounding box center [428, 223] width 34 height 8
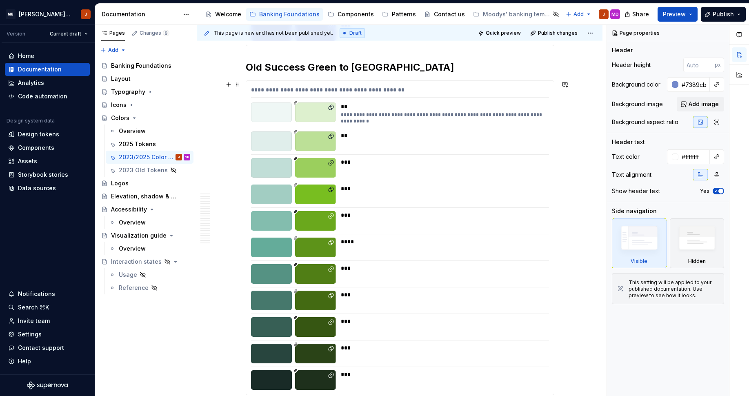
scroll to position [1853, 0]
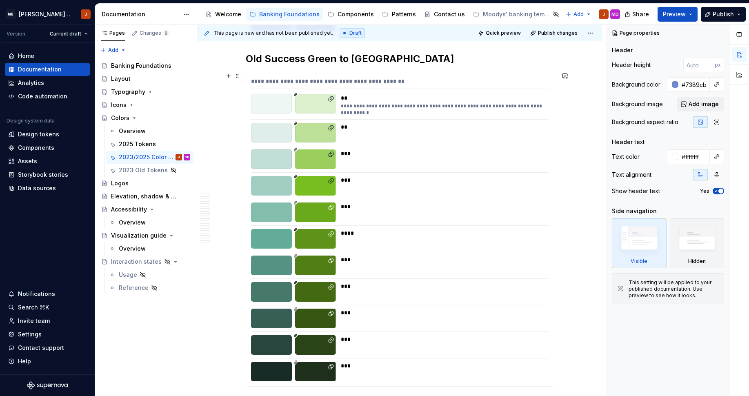
click at [363, 106] on div "**********" at bounding box center [442, 109] width 203 height 13
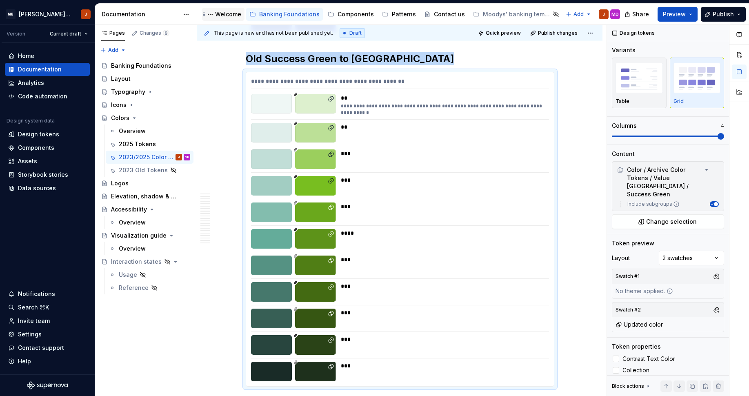
click at [223, 14] on div "Welcome" at bounding box center [228, 14] width 26 height 8
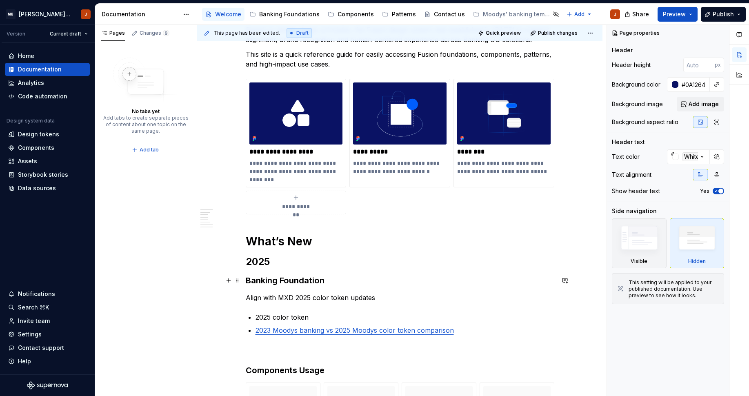
scroll to position [196, 0]
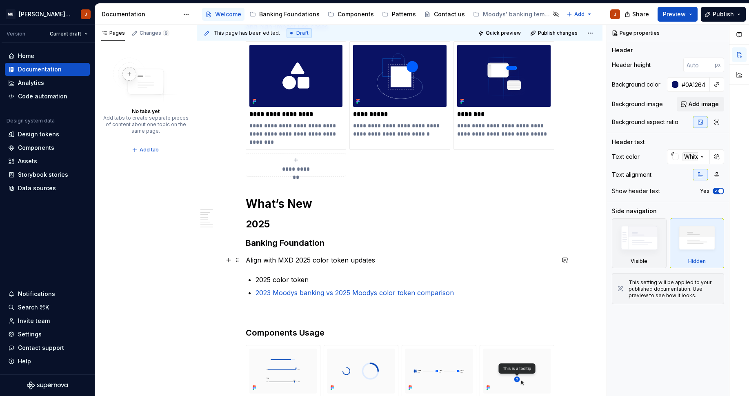
type textarea "*"
click at [283, 260] on p "Align with MXD 2025 color token updates" at bounding box center [400, 260] width 309 height 10
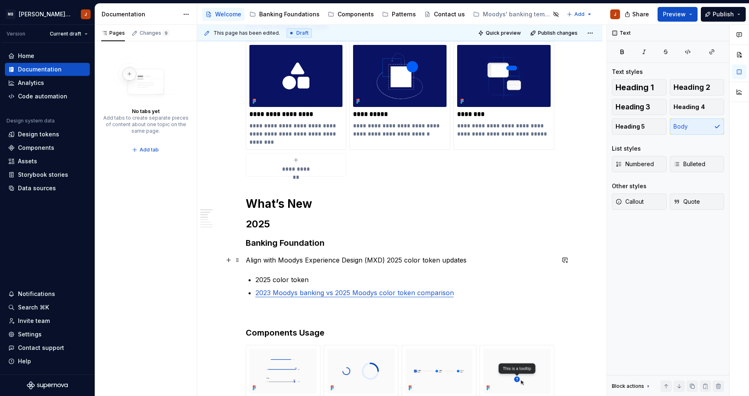
click at [374, 261] on p "Align with Moodys Experience Design (MXD) 2025 color token updates" at bounding box center [400, 260] width 309 height 10
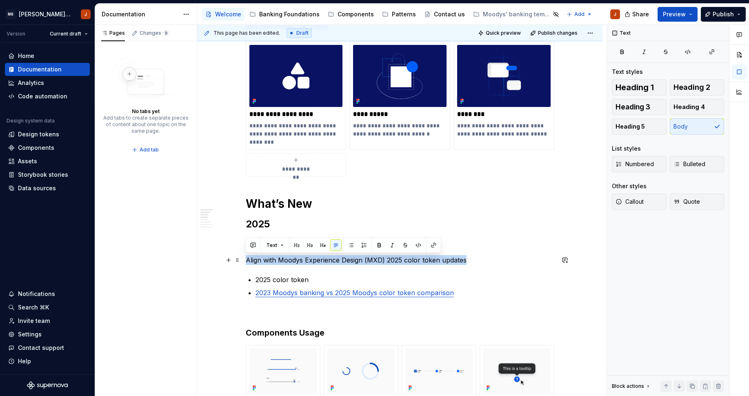
copy p "Align with Moodys Experience Design (MXD) 2025 color token updates"
click at [290, 260] on p "Align with Moodys Experience Design (MXD) 2025 color token updates" at bounding box center [400, 260] width 309 height 10
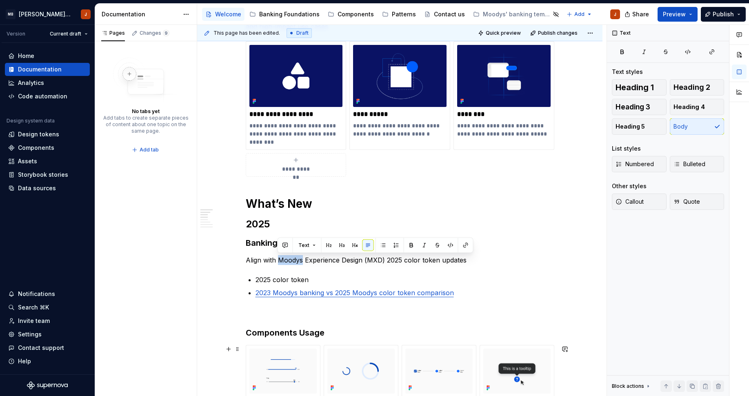
click at [374, 290] on link "2023 Moodys banking vs 2025 Moodys color token comparison" at bounding box center [355, 293] width 198 height 8
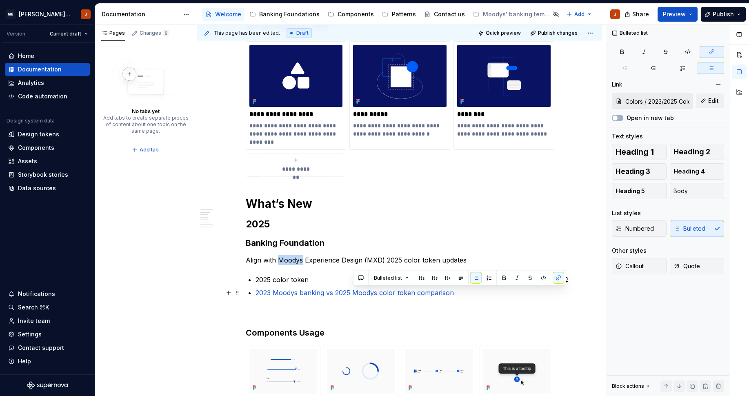
click at [374, 290] on link "2023 Moodys banking vs 2025 Moodys color token comparison" at bounding box center [355, 293] width 198 height 8
click at [445, 293] on link "2023 Moodys banking vs 2025 Moodys color token comparison" at bounding box center [355, 293] width 198 height 8
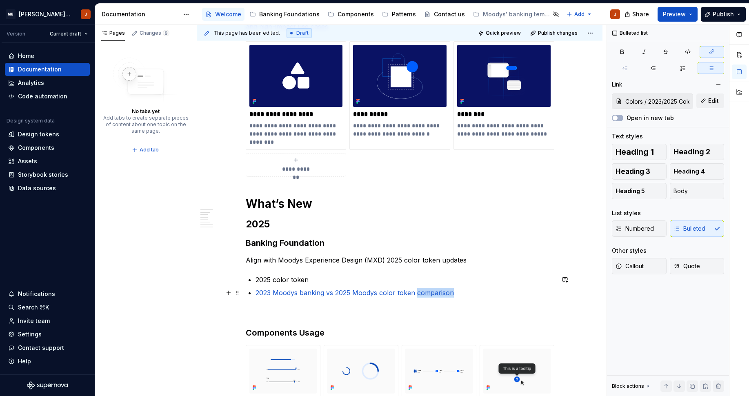
click at [445, 293] on link "2023 Moodys banking vs 2025 Moodys color token comparison" at bounding box center [355, 293] width 198 height 8
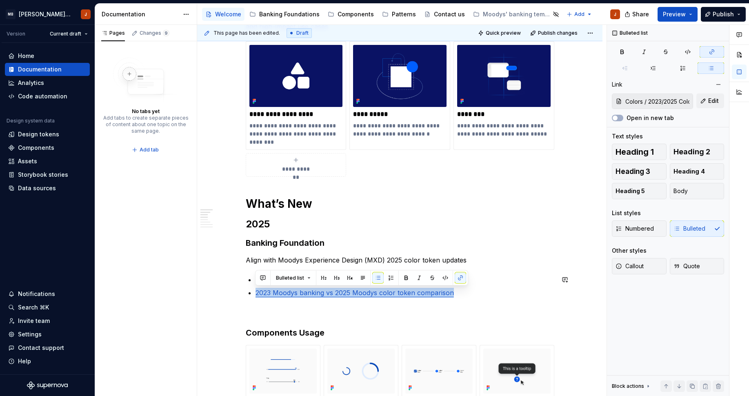
copy link "2023 Moodys banking vs 2025 Moodys color token comparison"
click at [302, 295] on link "2023 Moodys banking vs 2025 Moodys color token comparison" at bounding box center [355, 293] width 198 height 8
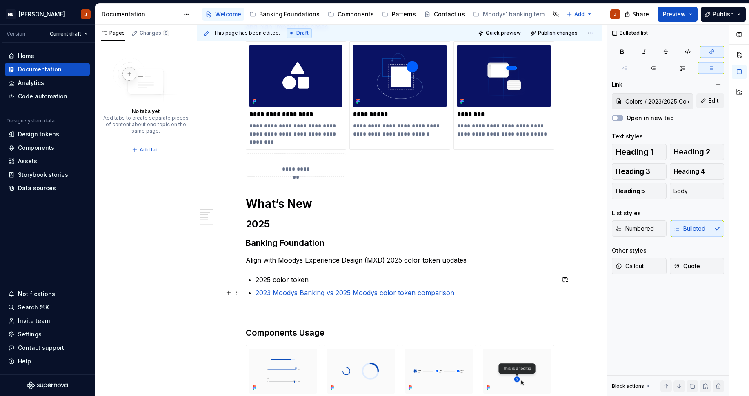
click at [395, 291] on link "2023 Moodys Banking vs 2025 Moodys color token comparison" at bounding box center [355, 293] width 199 height 8
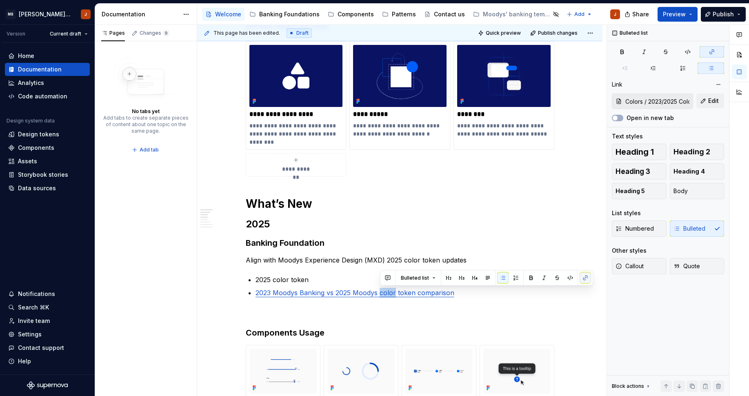
click at [586, 278] on button "button" at bounding box center [585, 277] width 11 height 11
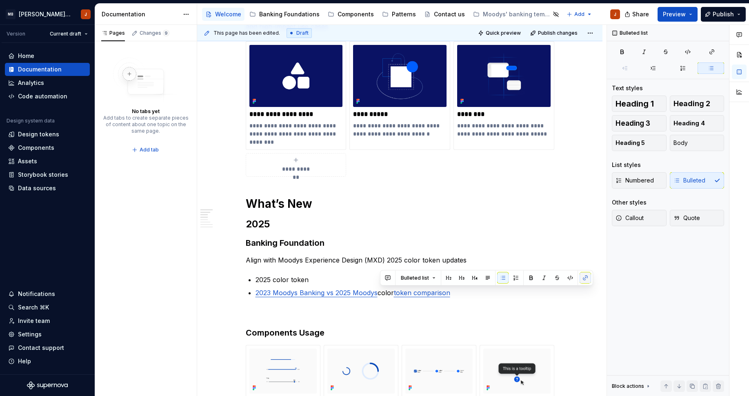
click at [583, 280] on button "button" at bounding box center [585, 277] width 11 height 11
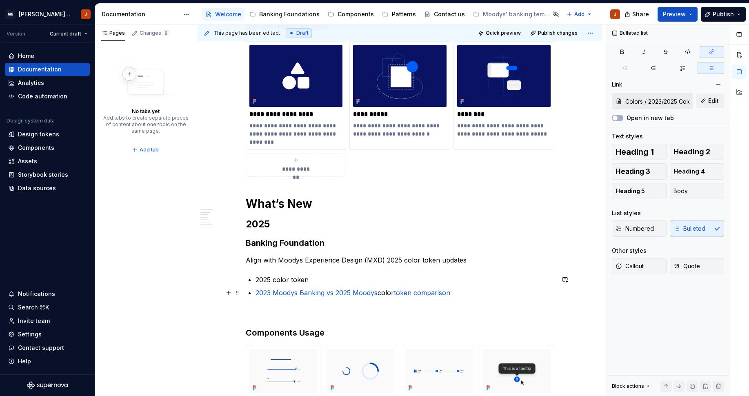
click at [443, 291] on link "token comparison" at bounding box center [422, 293] width 56 height 8
click at [717, 86] on button "button" at bounding box center [718, 84] width 11 height 11
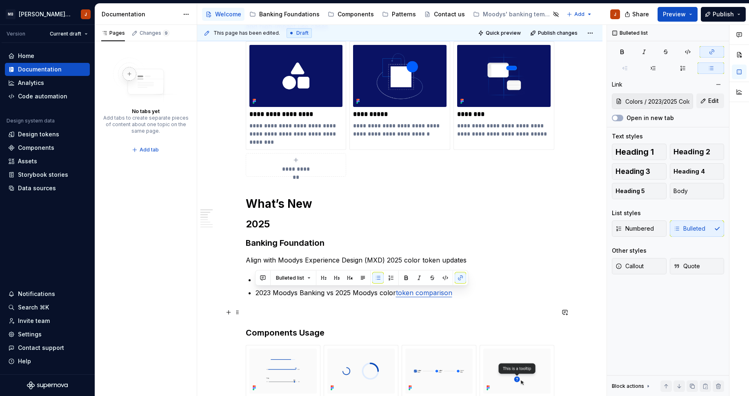
click at [399, 314] on p at bounding box center [400, 312] width 309 height 10
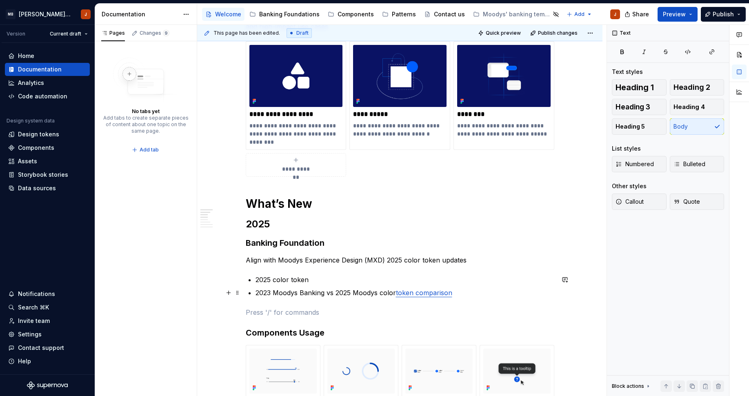
click at [412, 293] on link "token comparison" at bounding box center [424, 293] width 56 height 8
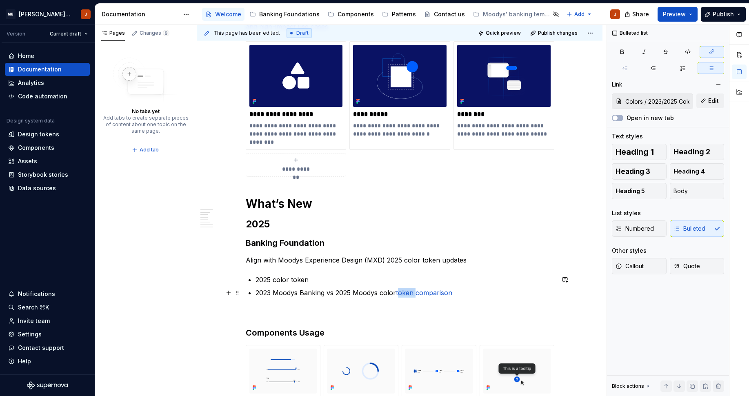
click at [412, 293] on link "token comparison" at bounding box center [424, 293] width 56 height 8
click at [434, 293] on link "token comparison" at bounding box center [424, 293] width 56 height 8
click at [716, 83] on button "button" at bounding box center [718, 84] width 11 height 11
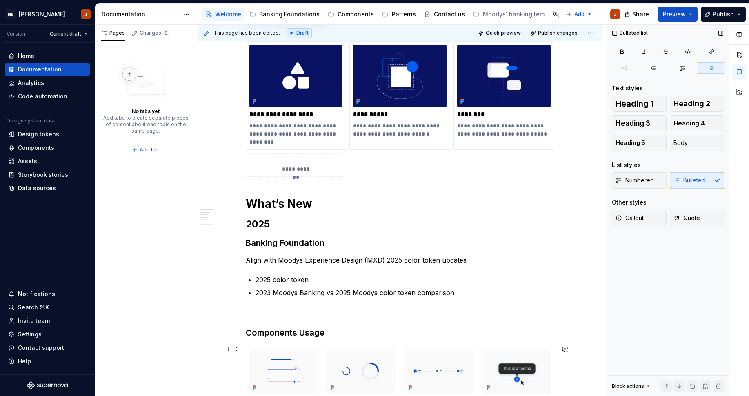
click at [330, 295] on p "2023 Moodys Banking vs 2025 Moodys color token comparison" at bounding box center [405, 293] width 299 height 10
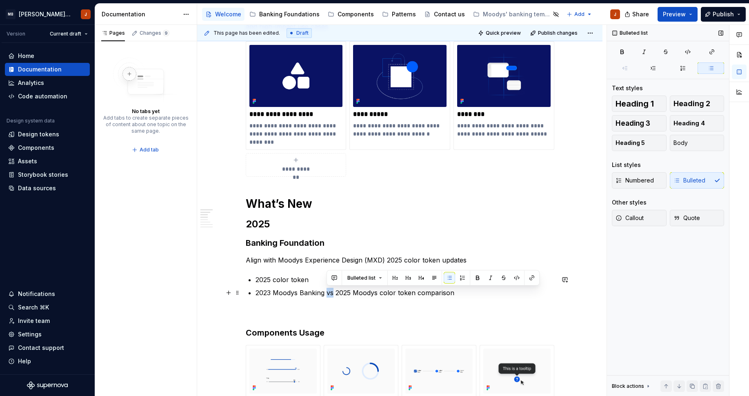
click at [330, 295] on p "2023 Moodys Banking vs 2025 Moodys color token comparison" at bounding box center [405, 293] width 299 height 10
click at [305, 294] on p "Comparison of 2023 MOODYS Banking and 2025 MOODYS color tokens" at bounding box center [405, 293] width 299 height 10
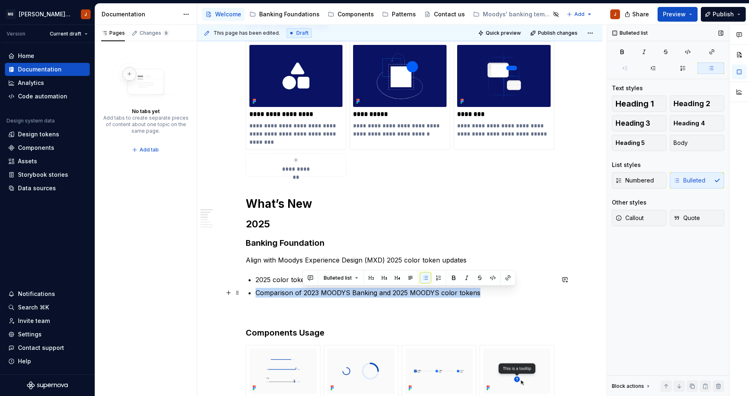
click at [305, 294] on p "Comparison of 2023 MOODYS Banking and 2025 MOODYS color tokens" at bounding box center [405, 293] width 299 height 10
click at [457, 278] on button "button" at bounding box center [460, 277] width 11 height 11
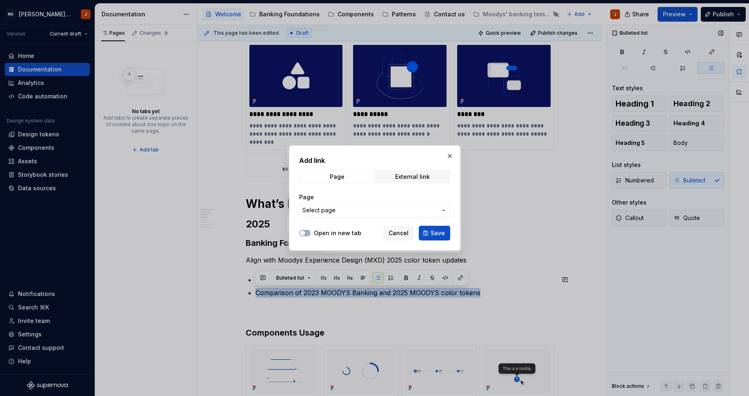
click at [435, 210] on span "Select page" at bounding box center [369, 210] width 135 height 8
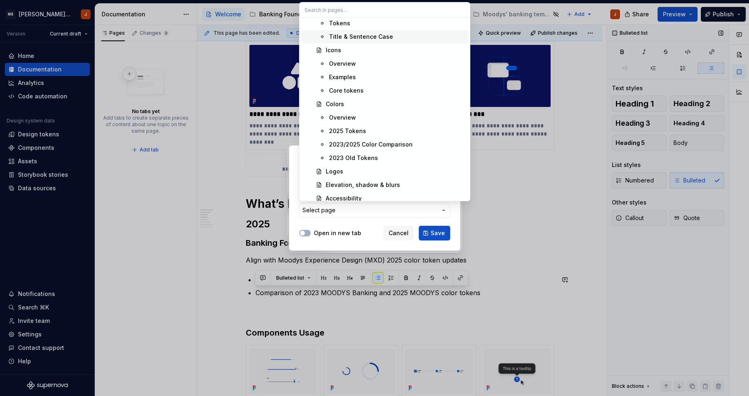
scroll to position [156, 0]
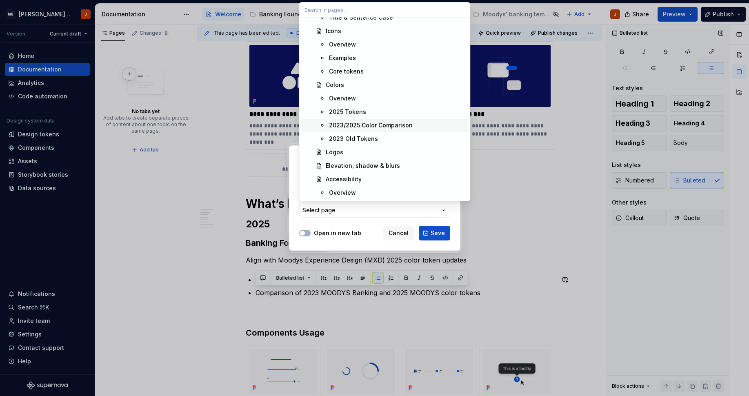
click at [415, 124] on div "2023/2025 Color Comparison" at bounding box center [397, 125] width 136 height 8
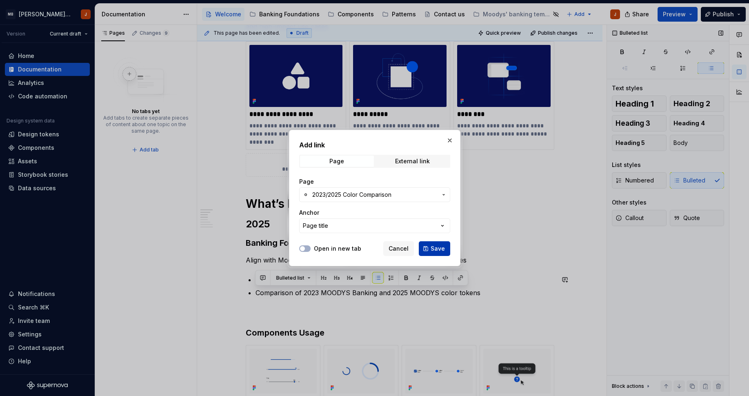
click at [429, 253] on button "Save" at bounding box center [434, 248] width 31 height 15
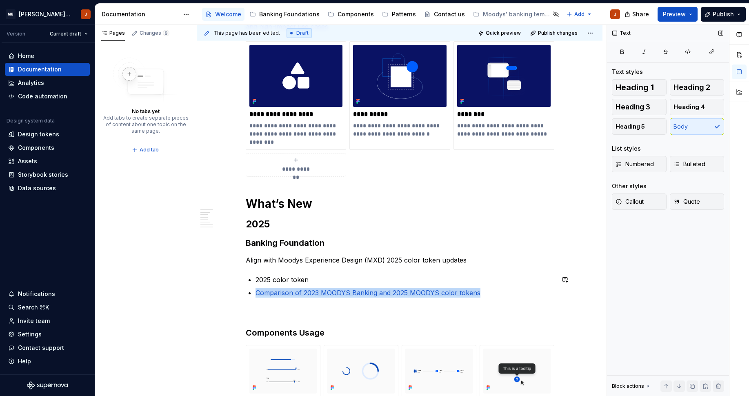
click at [297, 282] on p "2025 color token" at bounding box center [405, 280] width 299 height 10
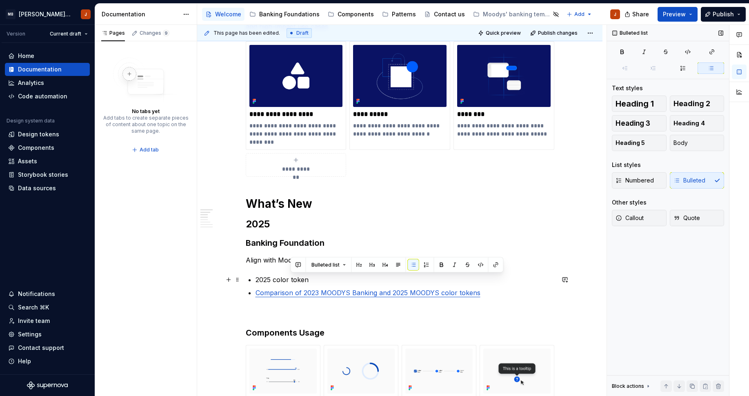
click at [297, 282] on p "2025 color token" at bounding box center [405, 280] width 299 height 10
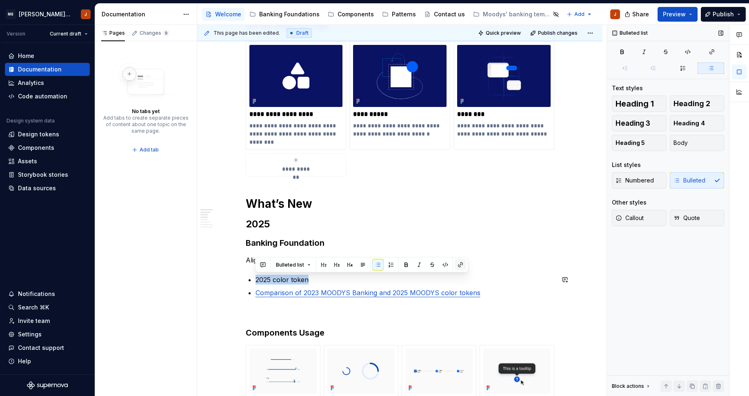
click at [459, 265] on button "button" at bounding box center [460, 264] width 11 height 11
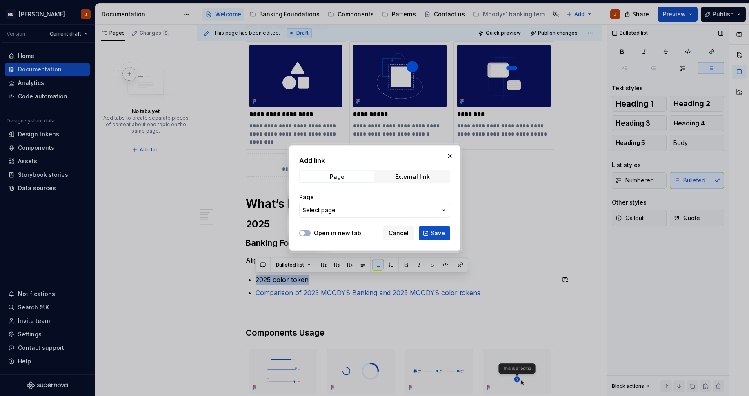
click at [444, 211] on icon "button" at bounding box center [443, 210] width 7 height 7
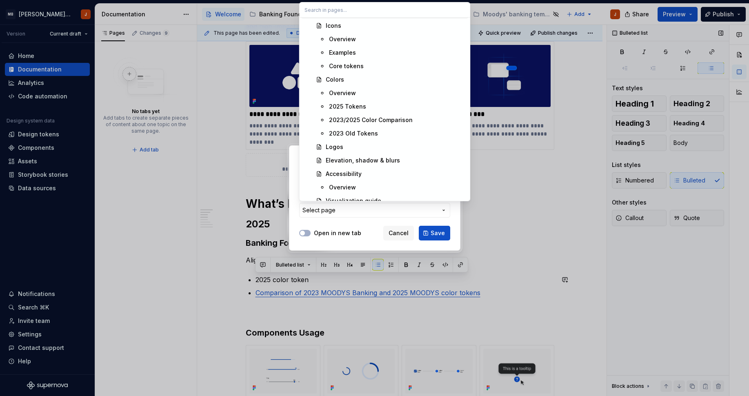
scroll to position [207, 0]
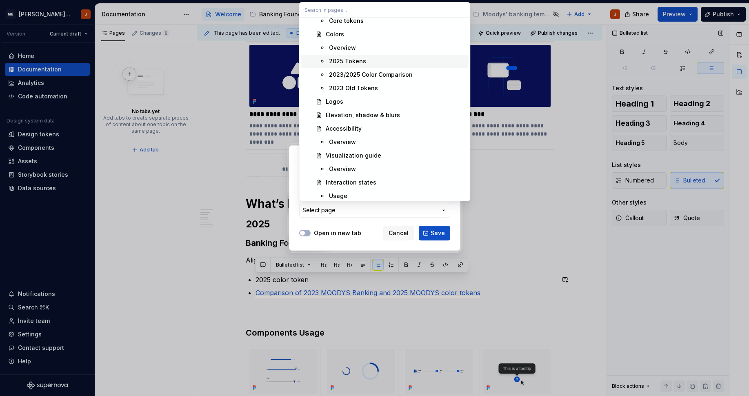
click at [415, 62] on div "2025 Tokens" at bounding box center [397, 61] width 136 height 8
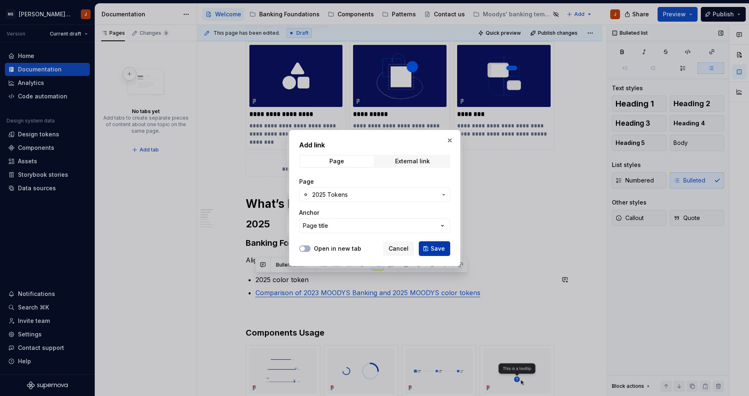
click at [430, 248] on button "Save" at bounding box center [434, 248] width 31 height 15
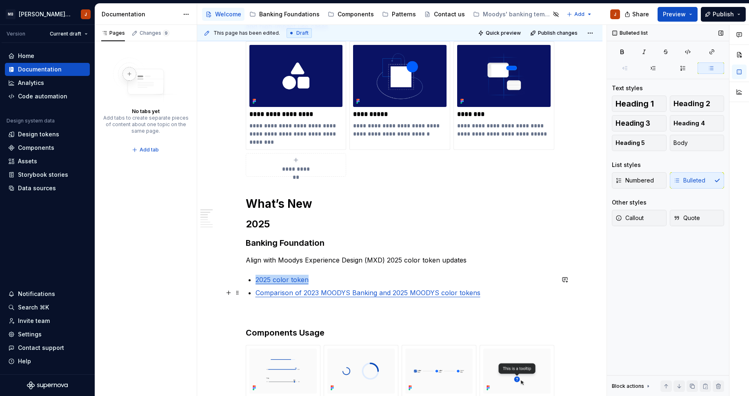
click at [508, 291] on p "Comparison of 2023 MOODYS Banking and 2025 MOODYS color tokens" at bounding box center [405, 293] width 299 height 10
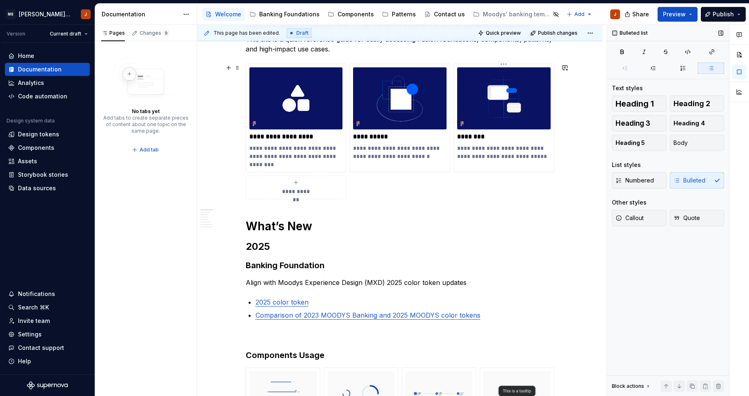
scroll to position [0, 0]
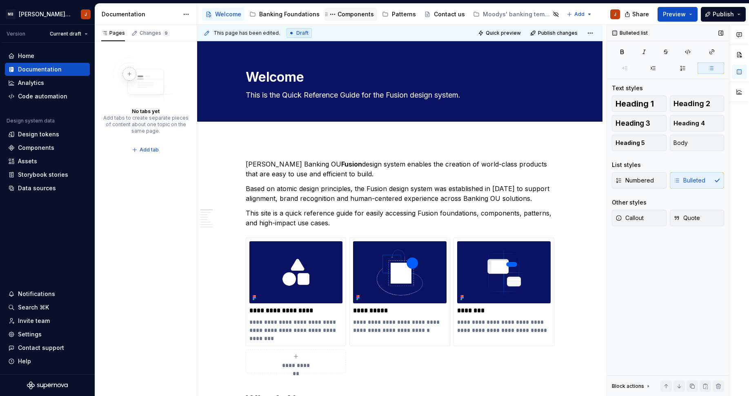
click at [348, 10] on div "Components" at bounding box center [351, 14] width 46 height 10
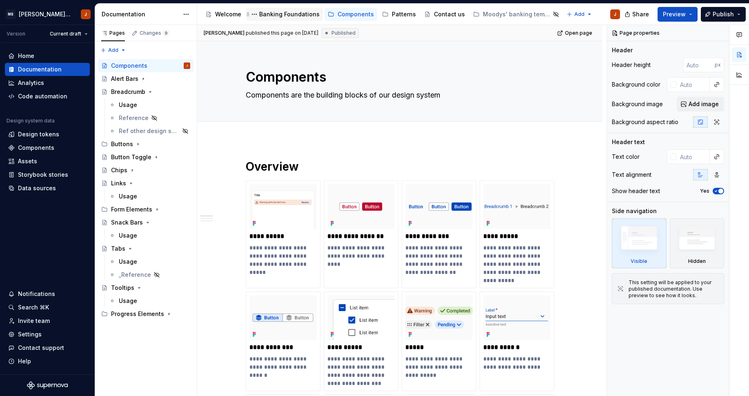
click at [300, 17] on div "Banking Foundations" at bounding box center [289, 14] width 60 height 8
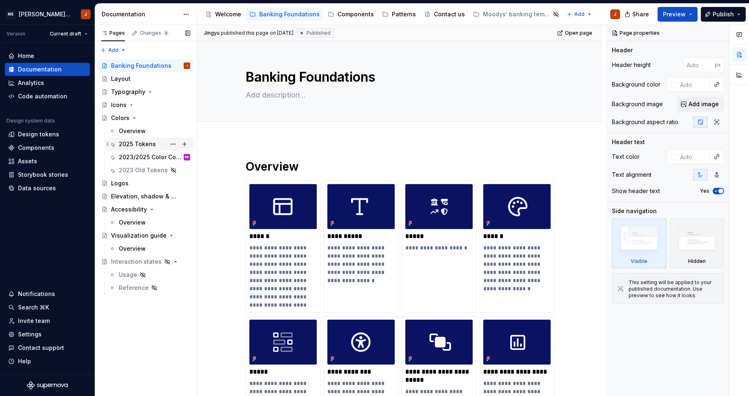
click at [132, 140] on div "2025 Tokens" at bounding box center [137, 144] width 37 height 8
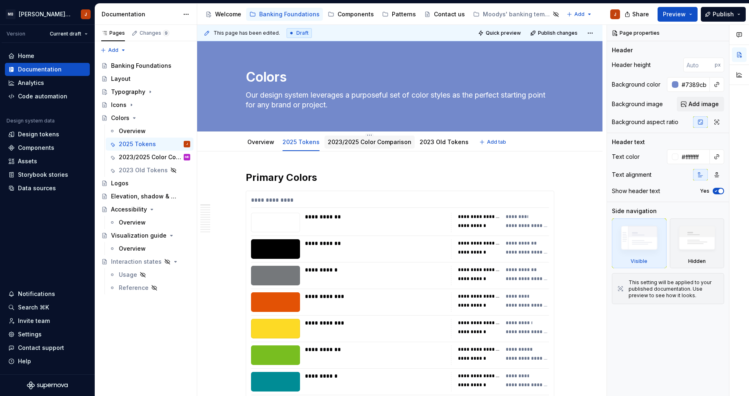
click at [352, 144] on link "2023/2025 Color Comparison" at bounding box center [370, 141] width 84 height 7
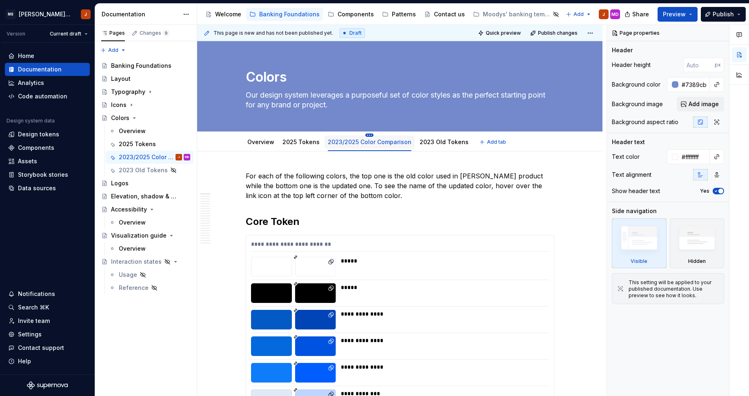
click at [363, 135] on html "MB [PERSON_NAME] Banking Fusion Design System J Version Current draft Home Docu…" at bounding box center [374, 198] width 749 height 396
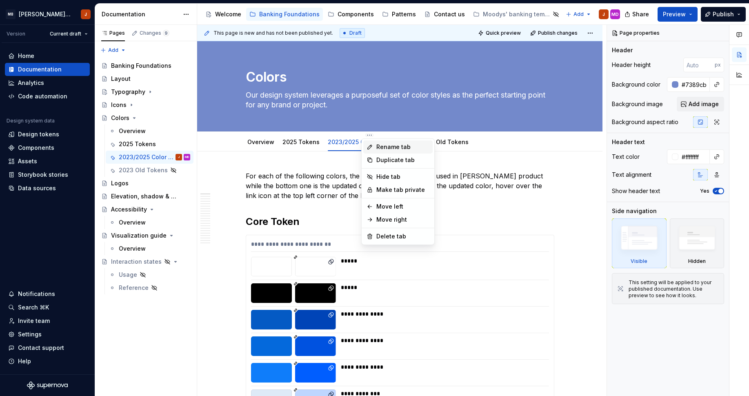
type textarea "*"
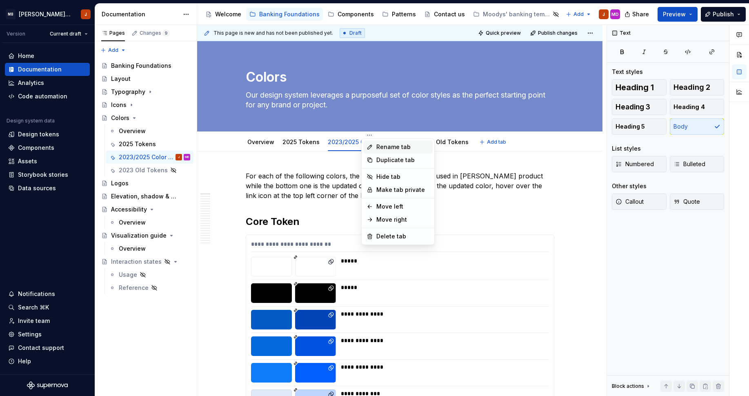
click at [387, 148] on div "Rename tab" at bounding box center [402, 147] width 53 height 8
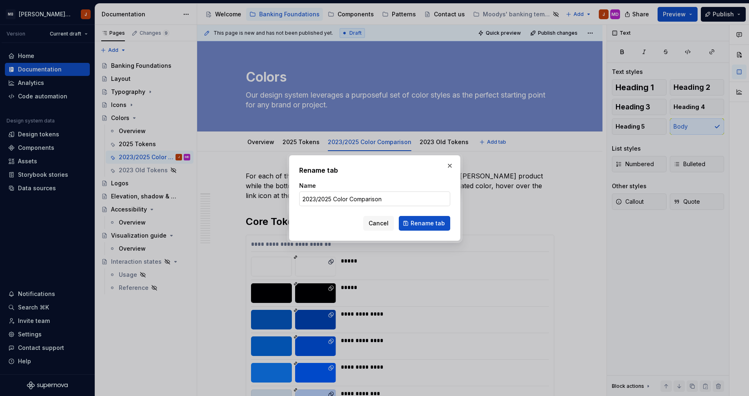
click at [319, 200] on input "2023/2025 Color Comparison" at bounding box center [374, 198] width 151 height 15
type input "20232025 Color Comparison"
type input "2023 | 2025 Color Comparison"
click at [424, 229] on button "Rename tab" at bounding box center [424, 223] width 51 height 15
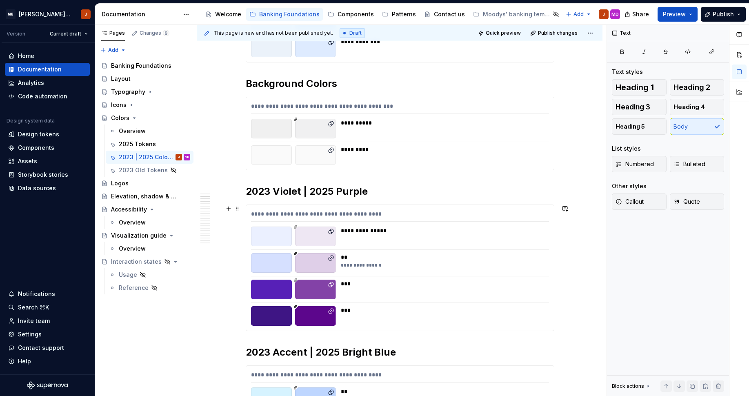
scroll to position [370, 0]
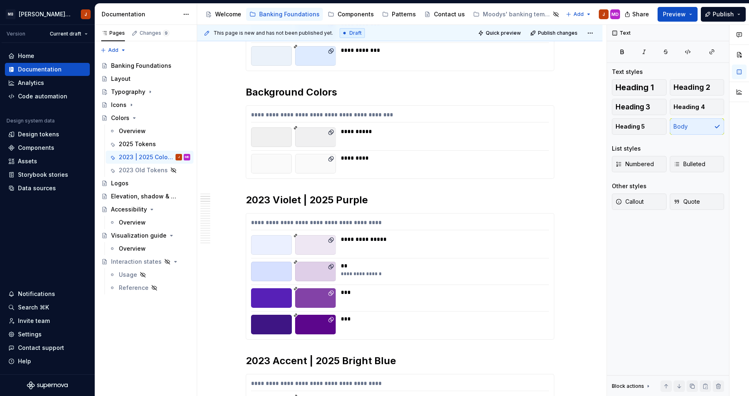
type textarea "*"
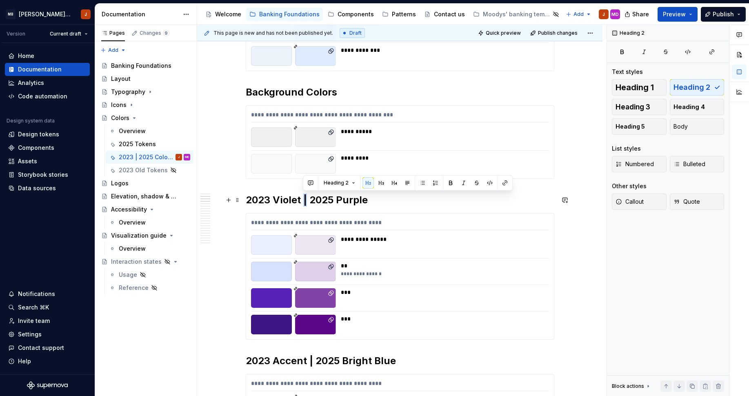
click at [306, 202] on h2 "2023 Violet | 2025 Purple" at bounding box center [400, 199] width 309 height 13
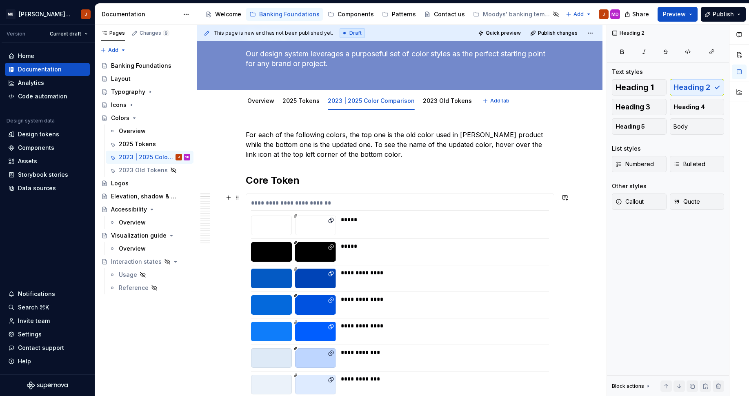
scroll to position [0, 0]
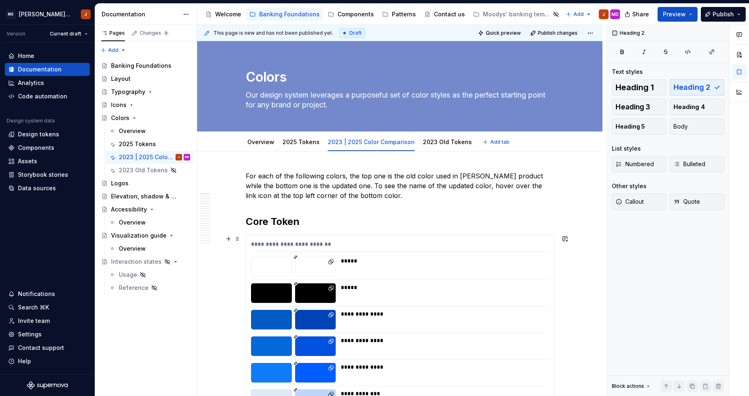
click at [306, 261] on div at bounding box center [315, 267] width 41 height 20
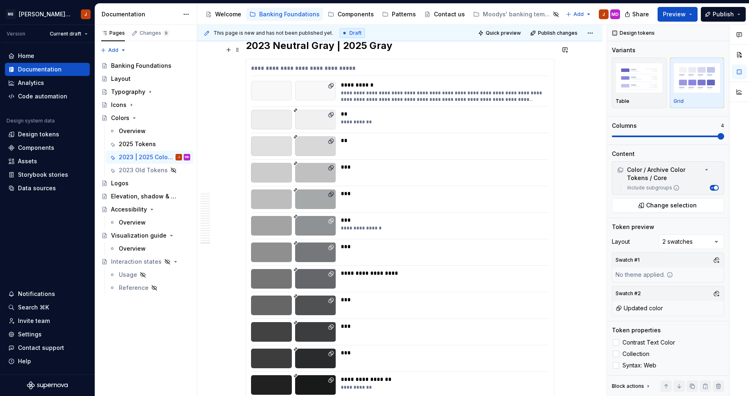
scroll to position [6385, 0]
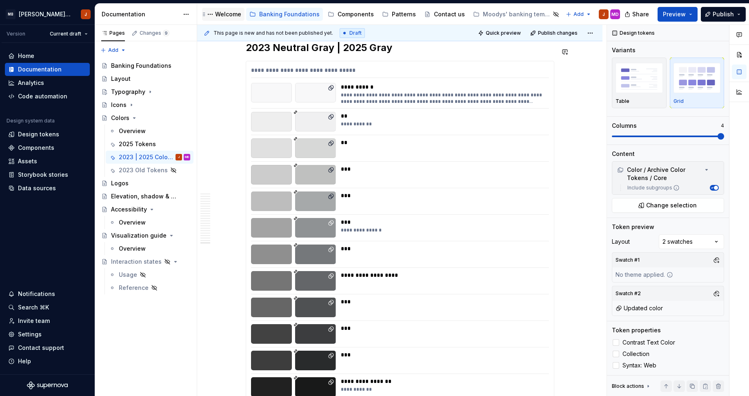
click at [225, 13] on div "Welcome" at bounding box center [228, 14] width 26 height 8
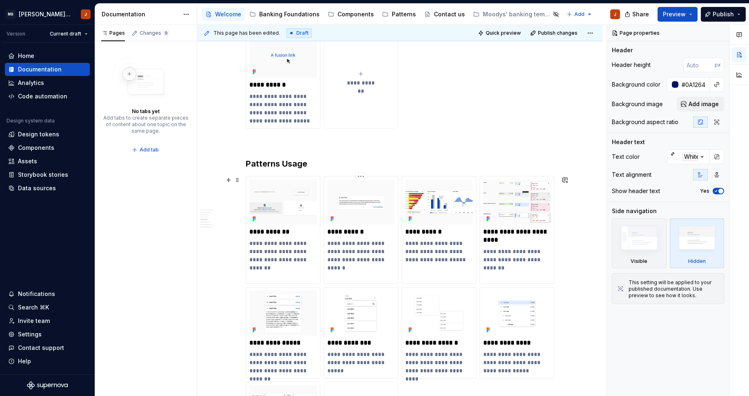
scroll to position [756, 0]
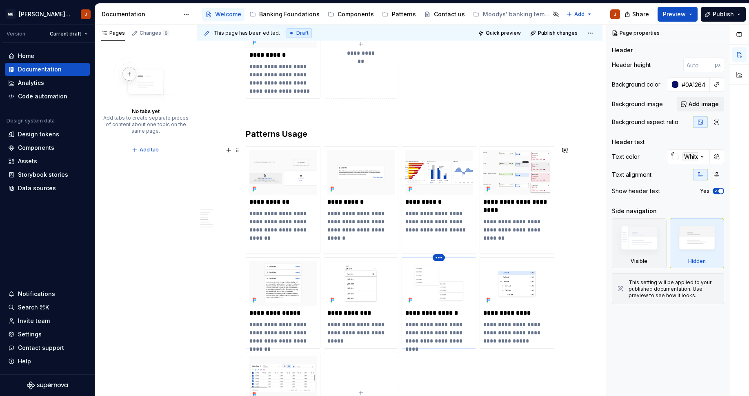
click at [436, 258] on html "MB Moody's Banking Fusion Design System J Version Current draft Home Documentat…" at bounding box center [374, 198] width 749 height 396
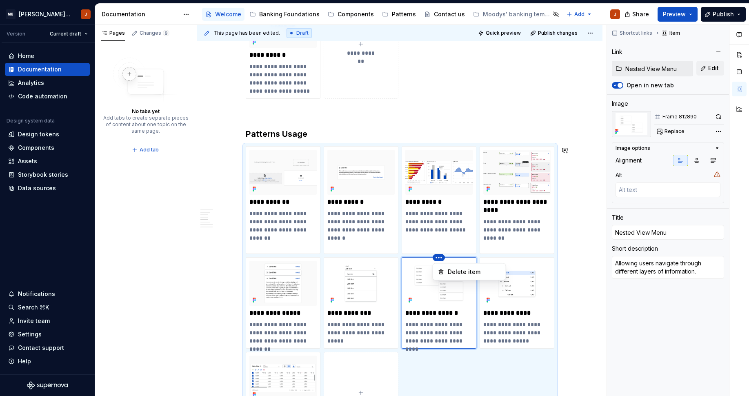
click at [429, 281] on html "MB Moody's Banking Fusion Design System J Version Current draft Home Documentat…" at bounding box center [374, 198] width 749 height 396
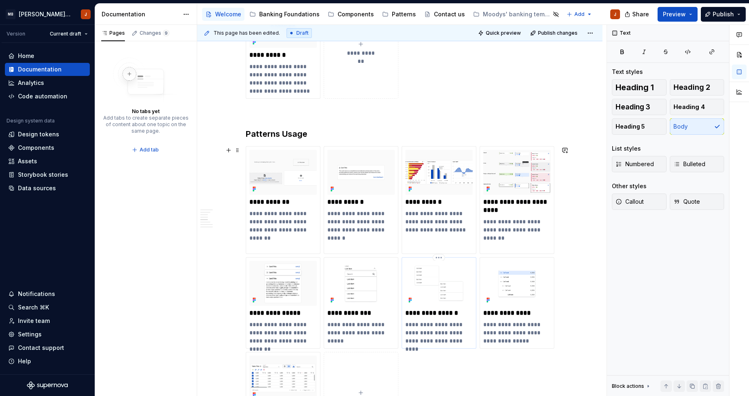
click at [422, 293] on img at bounding box center [438, 283] width 67 height 45
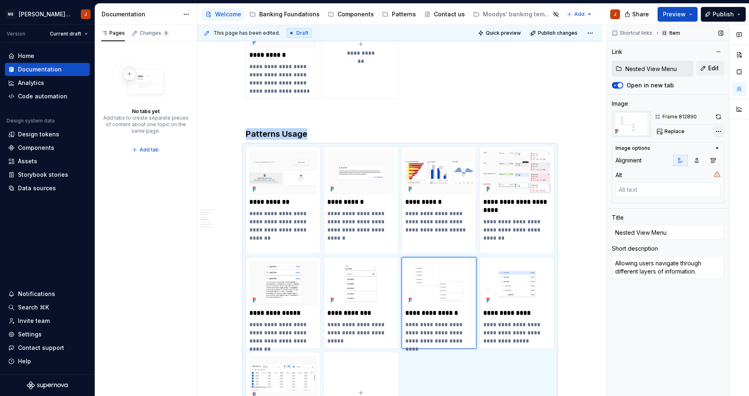
click at [718, 130] on div "Comments Open comments No comments yet Select ‘Comment’ from the block context …" at bounding box center [678, 210] width 142 height 371
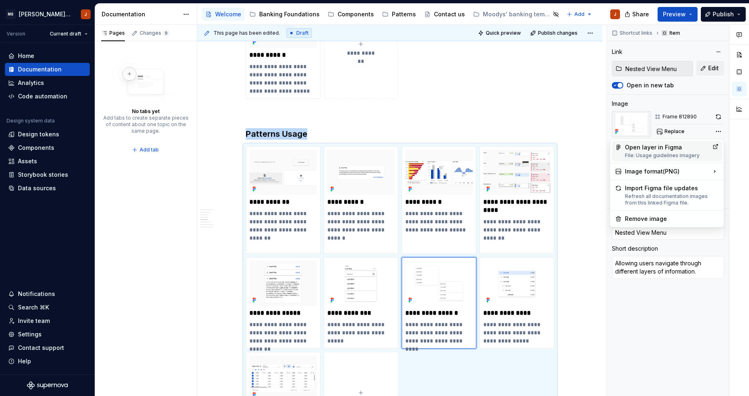
click at [716, 147] on icon at bounding box center [715, 146] width 7 height 7
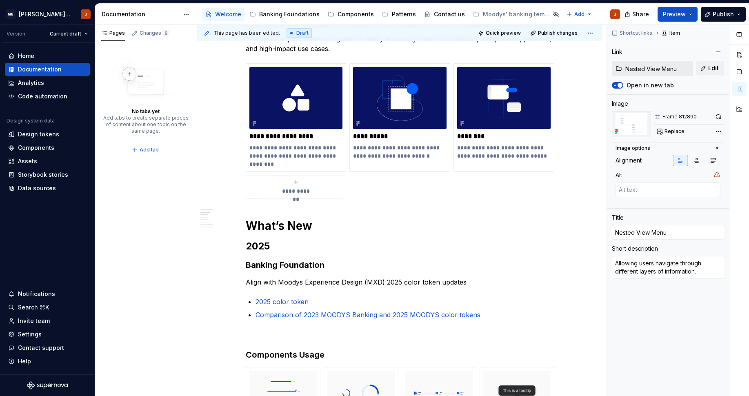
scroll to position [0, 0]
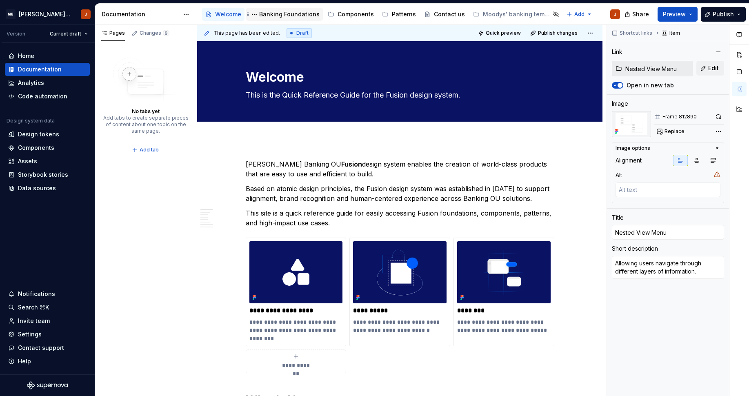
click at [311, 15] on div "Banking Foundations" at bounding box center [289, 14] width 60 height 8
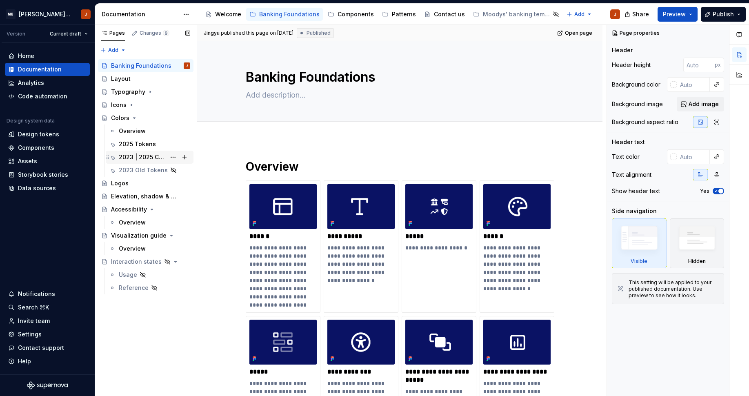
click at [143, 151] on div "2023 | 2025 Color Comparison MD" at bounding box center [154, 156] width 71 height 11
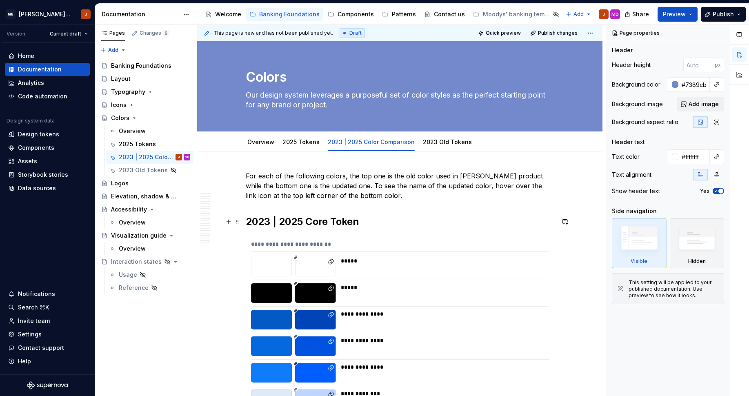
click at [295, 222] on h2 "2023 | 2025 Core Token" at bounding box center [400, 221] width 309 height 13
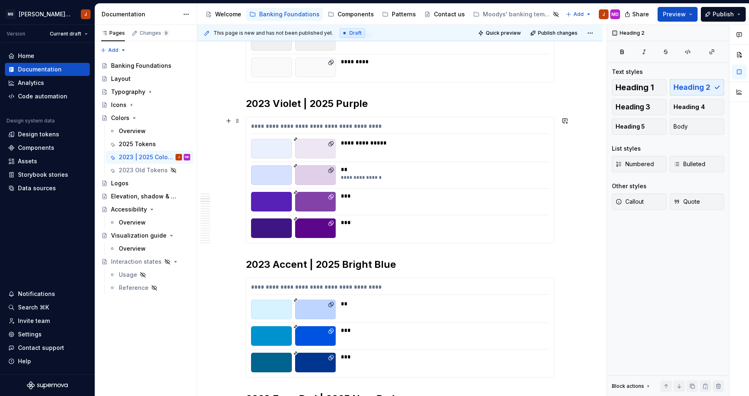
scroll to position [467, 0]
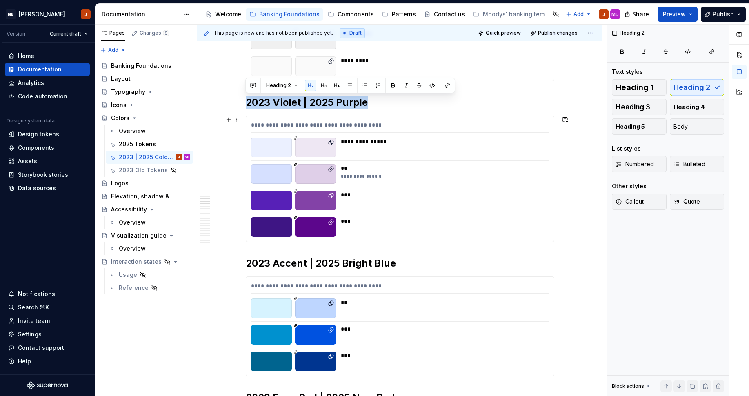
drag, startPoint x: 248, startPoint y: 100, endPoint x: 512, endPoint y: 218, distance: 289.8
click at [250, 101] on h2 "2023 Violet | 2025 Purple" at bounding box center [400, 102] width 309 height 13
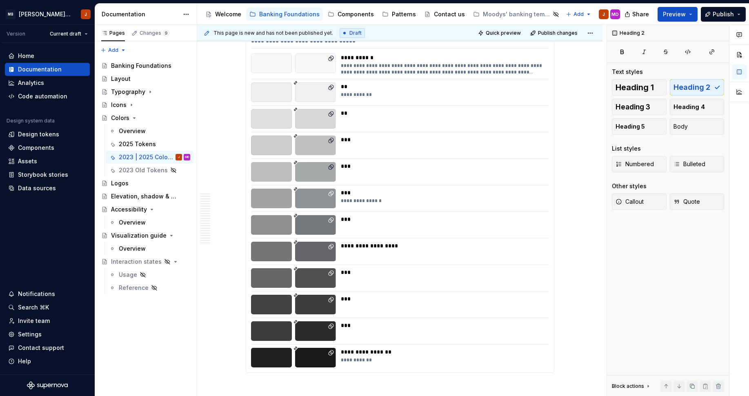
scroll to position [6385, 0]
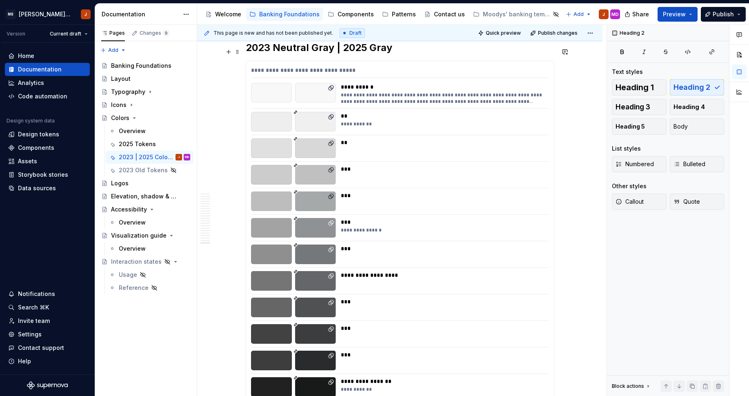
click at [522, 245] on div "***" at bounding box center [442, 249] width 203 height 8
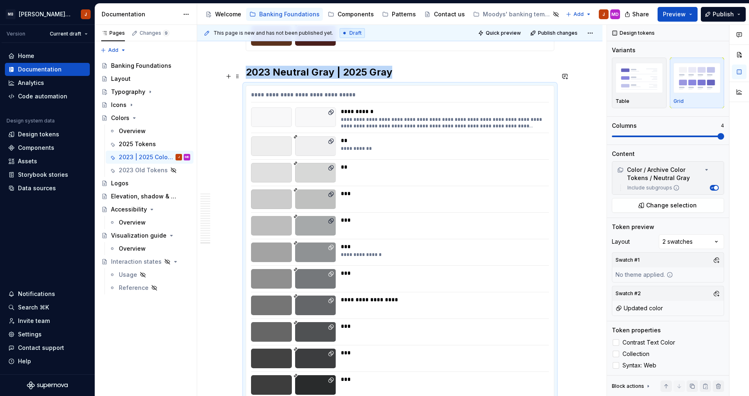
scroll to position [6359, 0]
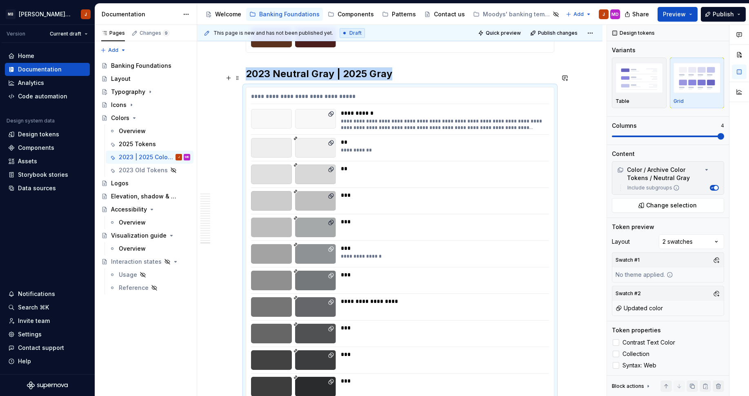
type textarea "*"
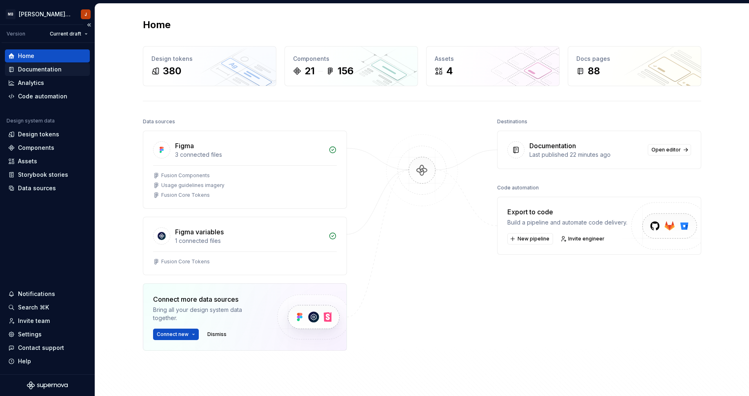
click at [40, 71] on div "Documentation" at bounding box center [40, 69] width 44 height 8
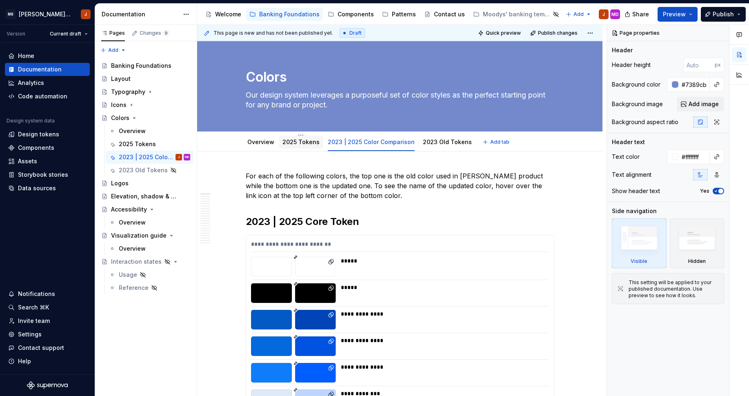
click at [309, 145] on link "2025 Tokens" at bounding box center [300, 141] width 37 height 7
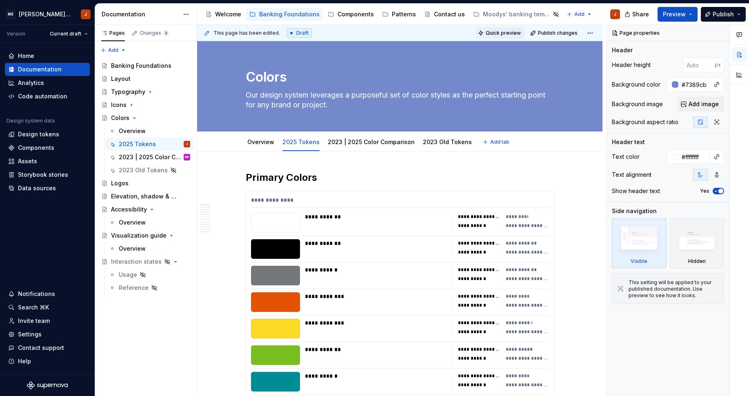
type textarea "*"
